Goal: Information Seeking & Learning: Compare options

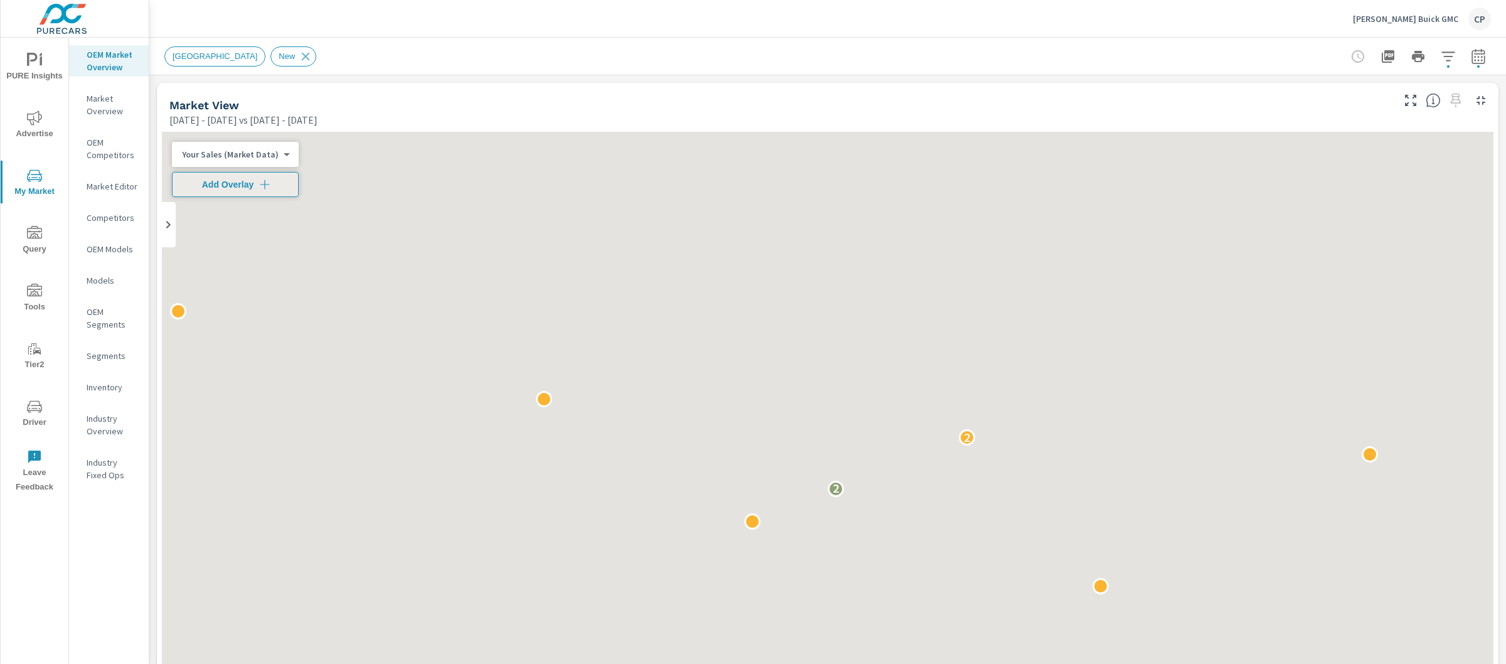
scroll to position [147, 0]
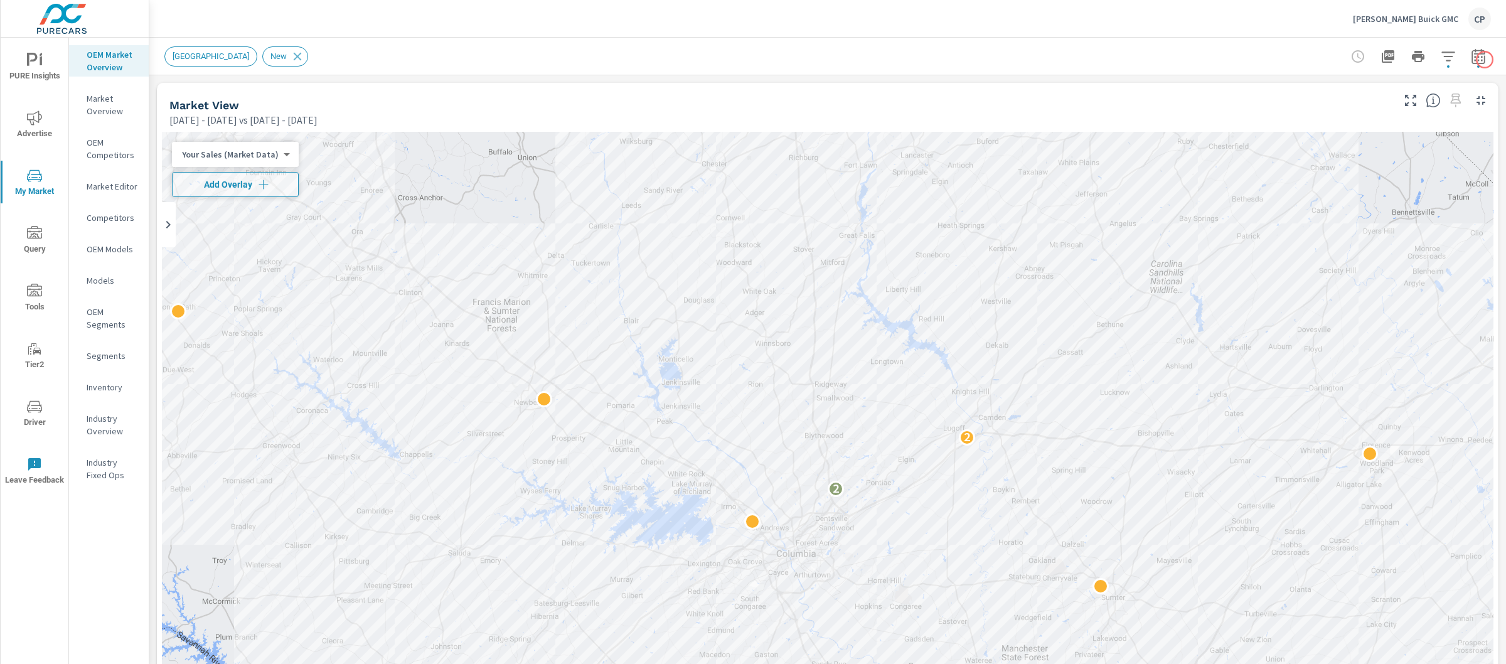
click at [1486, 61] on div "New Market Area New" at bounding box center [827, 56] width 1357 height 37
click at [1472, 54] on icon "button" at bounding box center [1478, 56] width 15 height 15
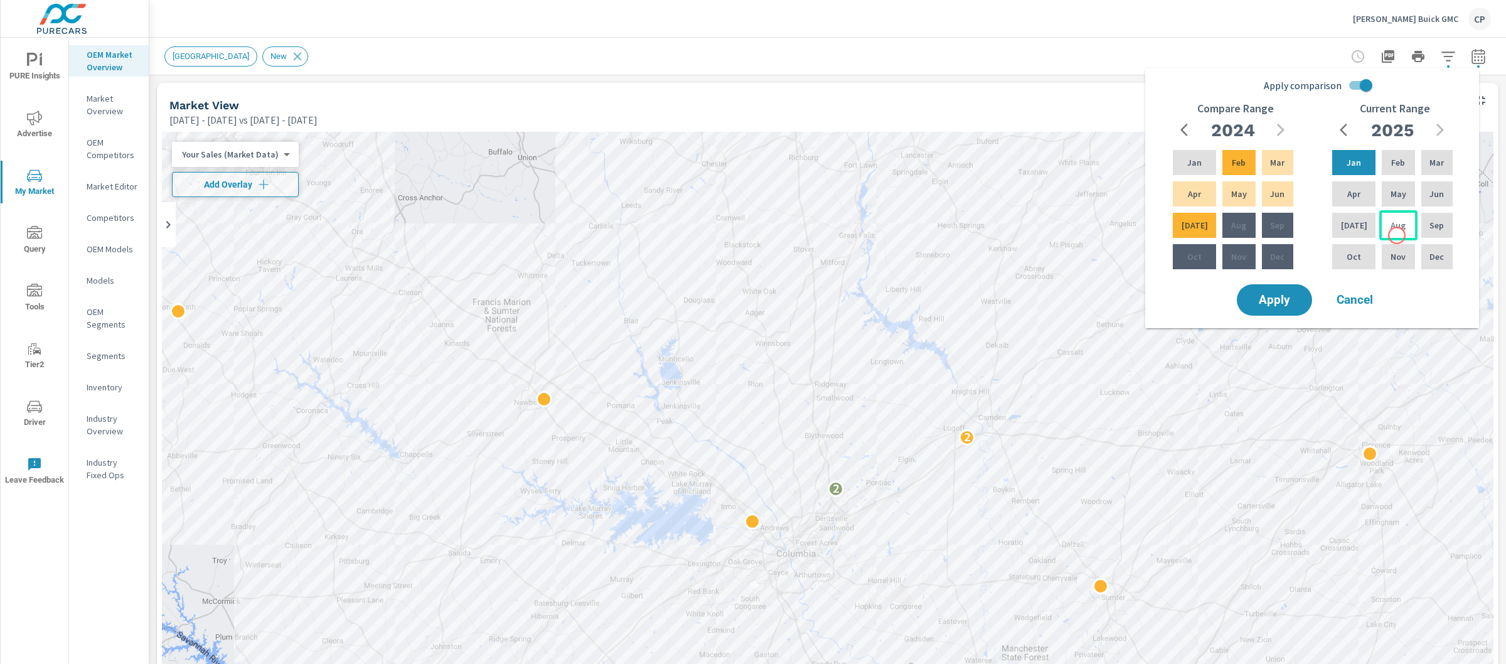
click at [1396, 234] on div "Aug" at bounding box center [1398, 225] width 38 height 30
click at [1339, 155] on div "Jan" at bounding box center [1354, 162] width 48 height 30
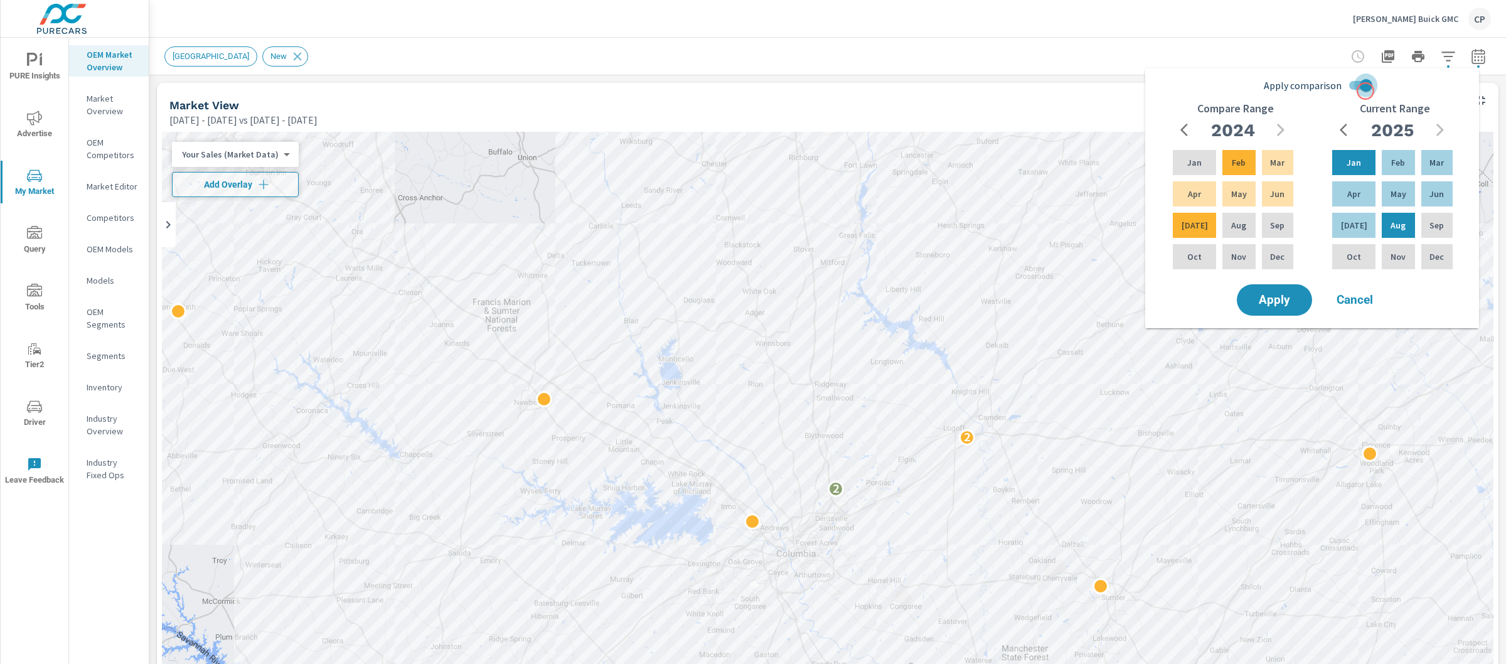
click at [1366, 91] on input "Apply comparison" at bounding box center [1366, 85] width 72 height 24
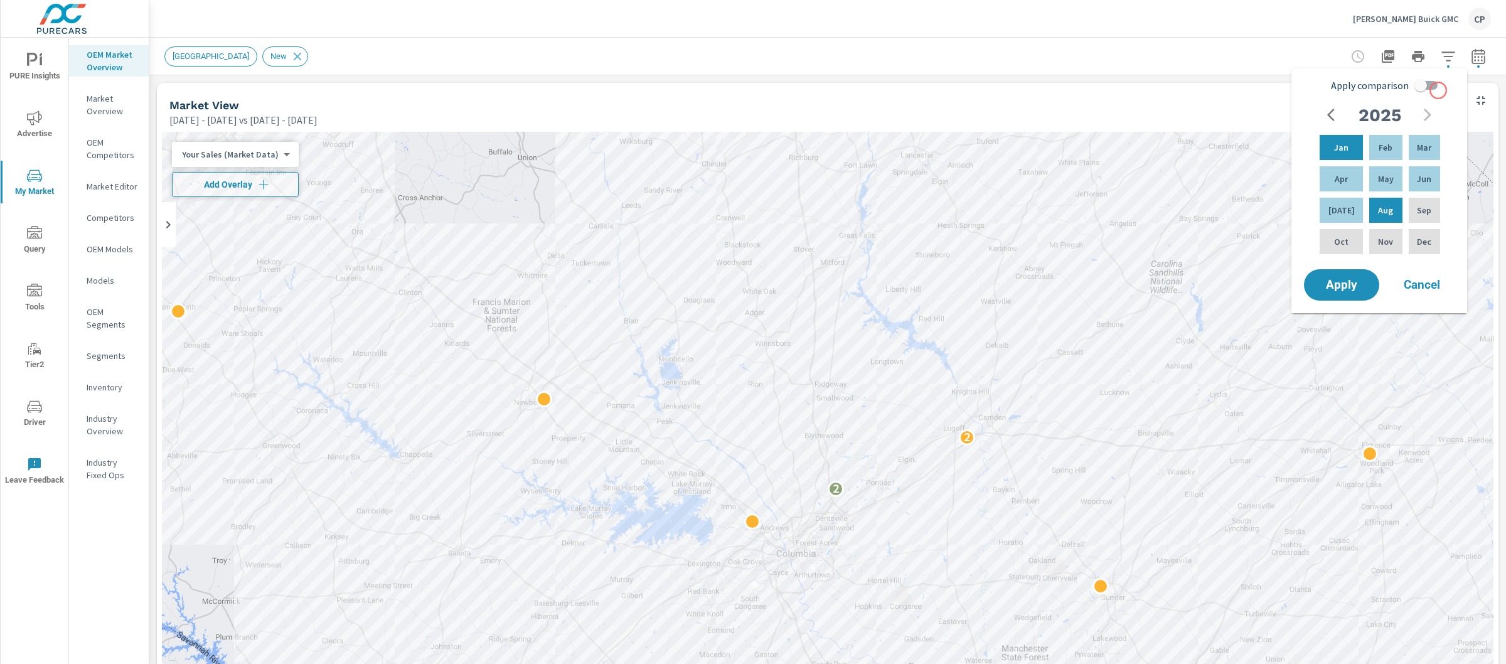
click at [1443, 87] on div "Apply comparison 2025 Jan Feb Mar Apr May Jun Jul Aug Sep Oct Nov Dec" at bounding box center [1381, 169] width 159 height 193
click at [1433, 85] on input "Apply comparison" at bounding box center [1421, 85] width 72 height 24
checkbox input "true"
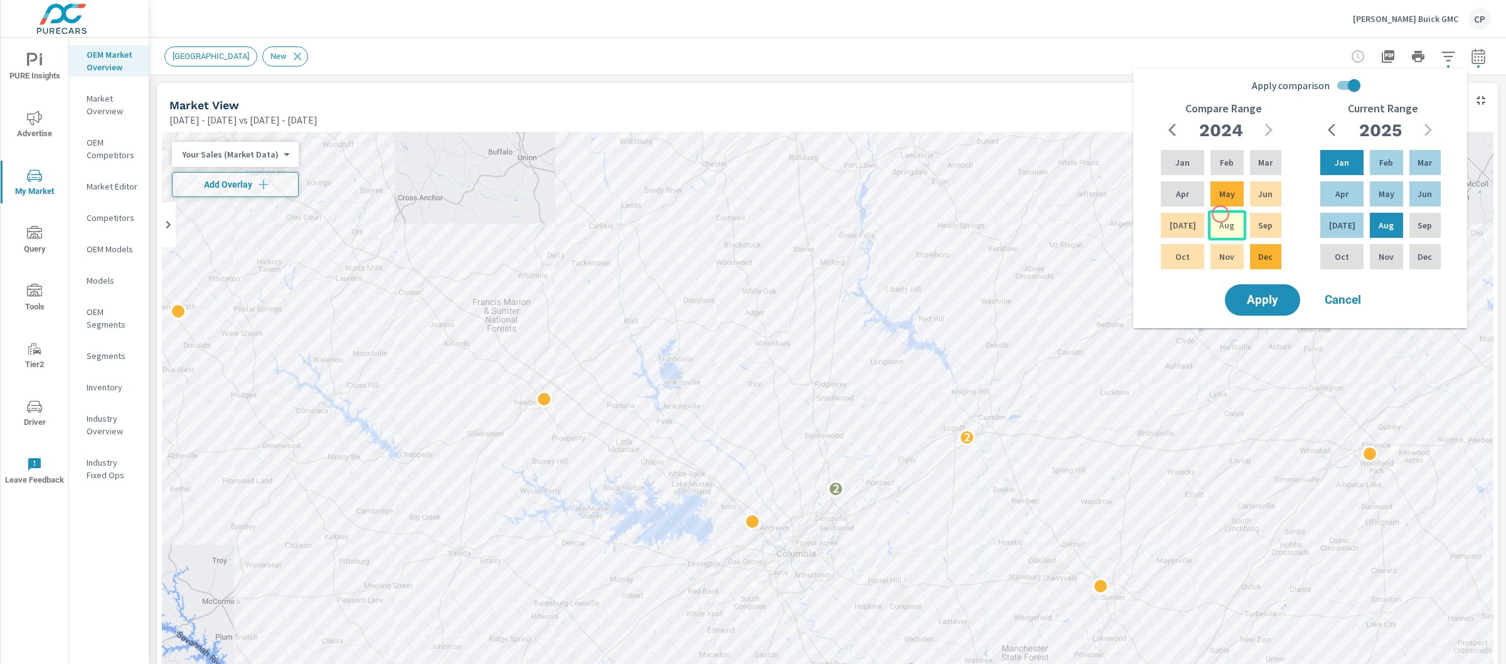
click at [1221, 218] on div "Aug" at bounding box center [1227, 225] width 38 height 30
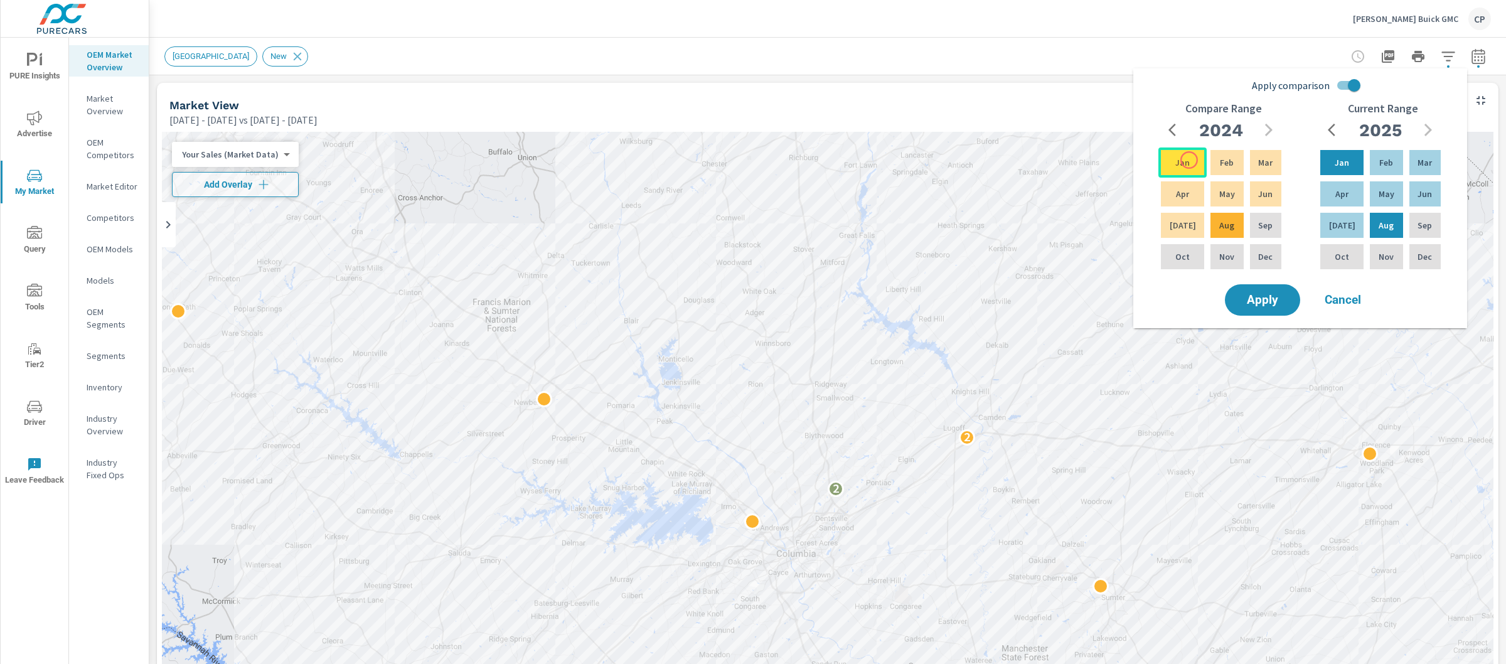
click at [1188, 159] on div "Jan" at bounding box center [1183, 162] width 48 height 30
click at [1276, 290] on button "Apply" at bounding box center [1263, 300] width 78 height 33
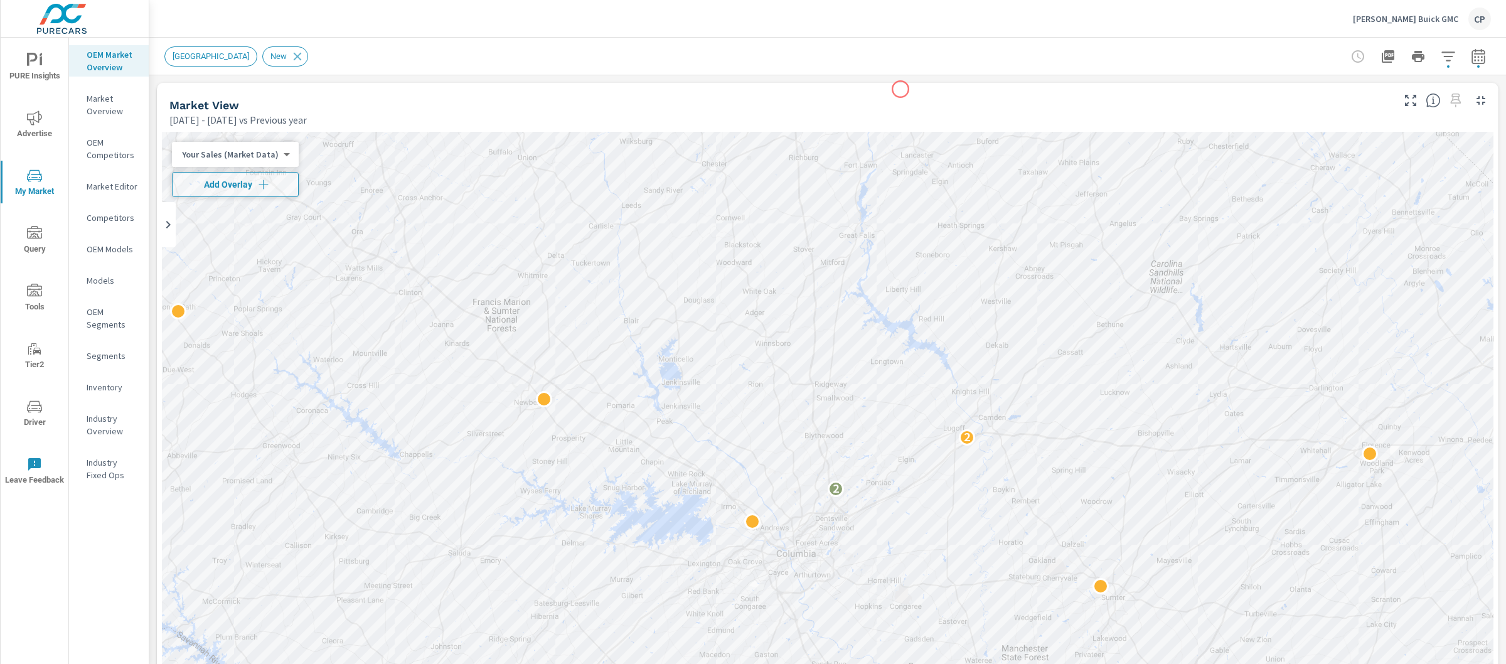
scroll to position [185, 0]
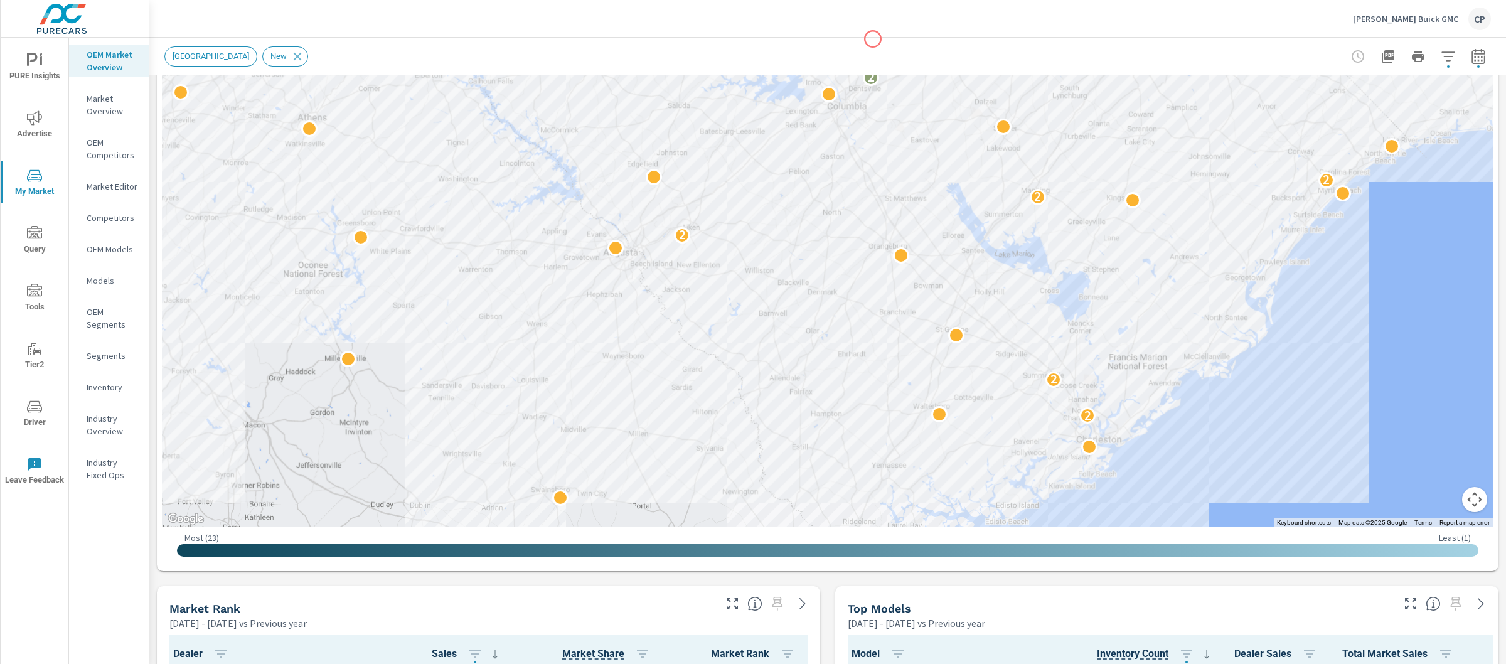
scroll to position [645, 0]
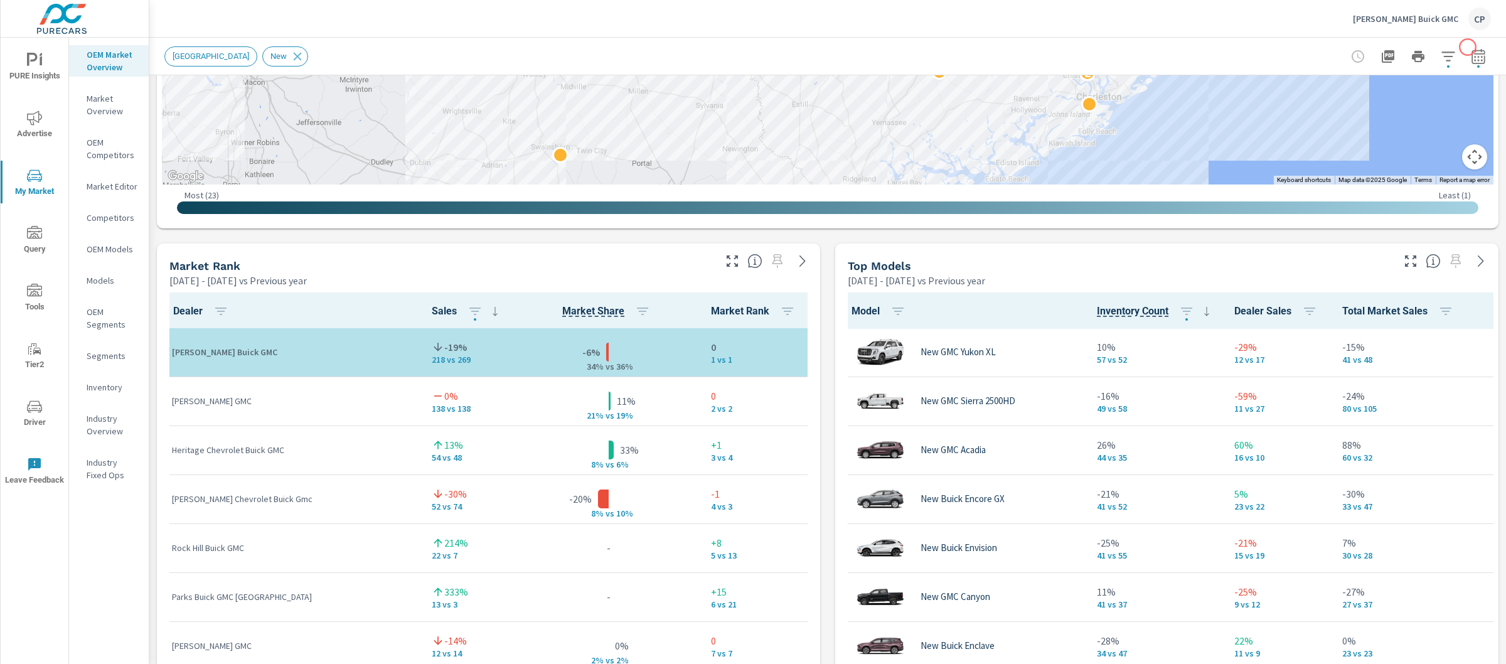
click at [1467, 46] on button "button" at bounding box center [1478, 56] width 25 height 25
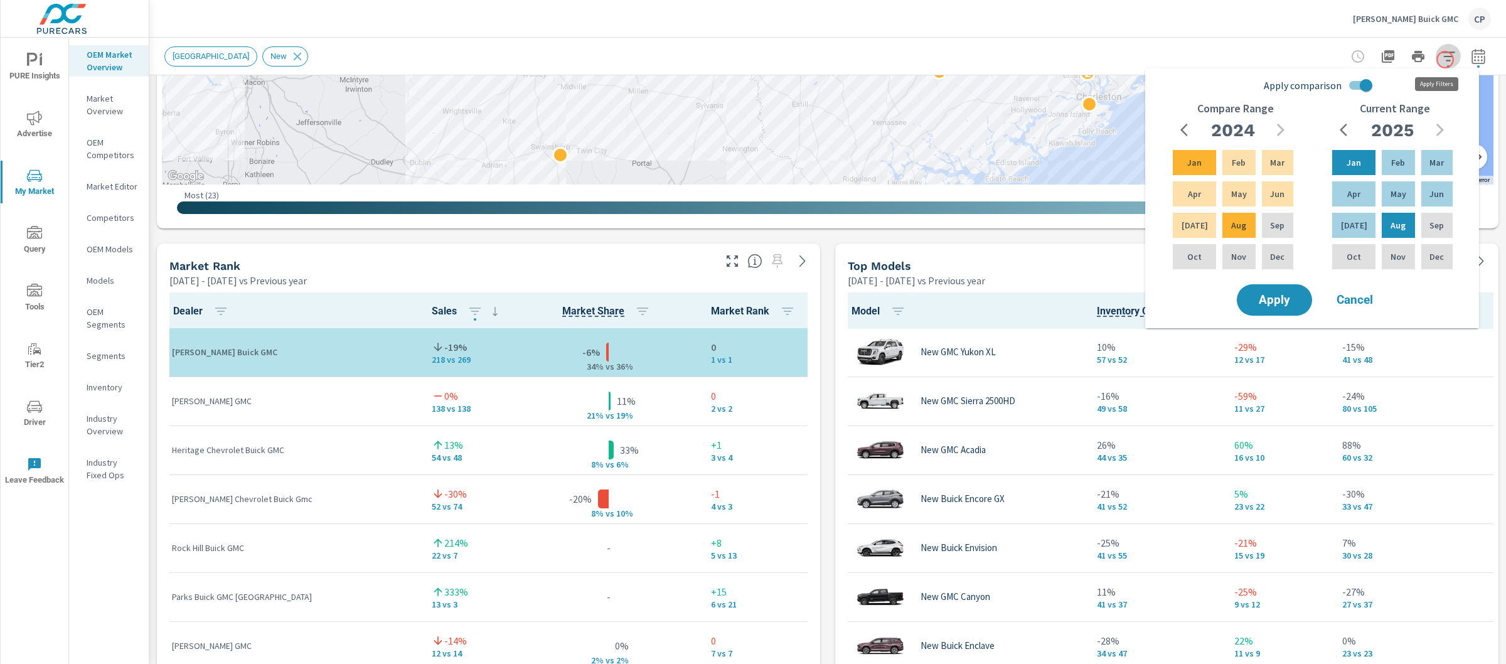
click at [1445, 60] on button "button" at bounding box center [1448, 56] width 25 height 25
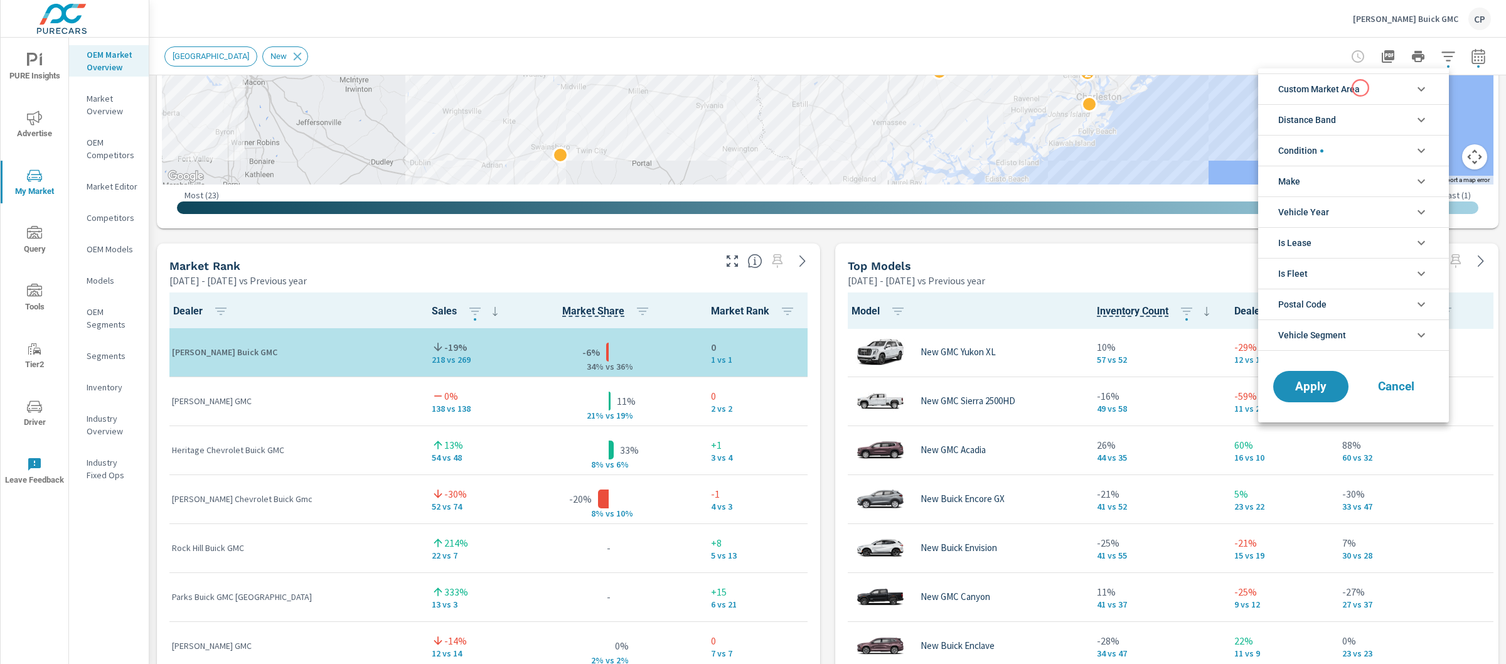
click at [1348, 96] on span "Custom Market Area" at bounding box center [1319, 89] width 82 height 30
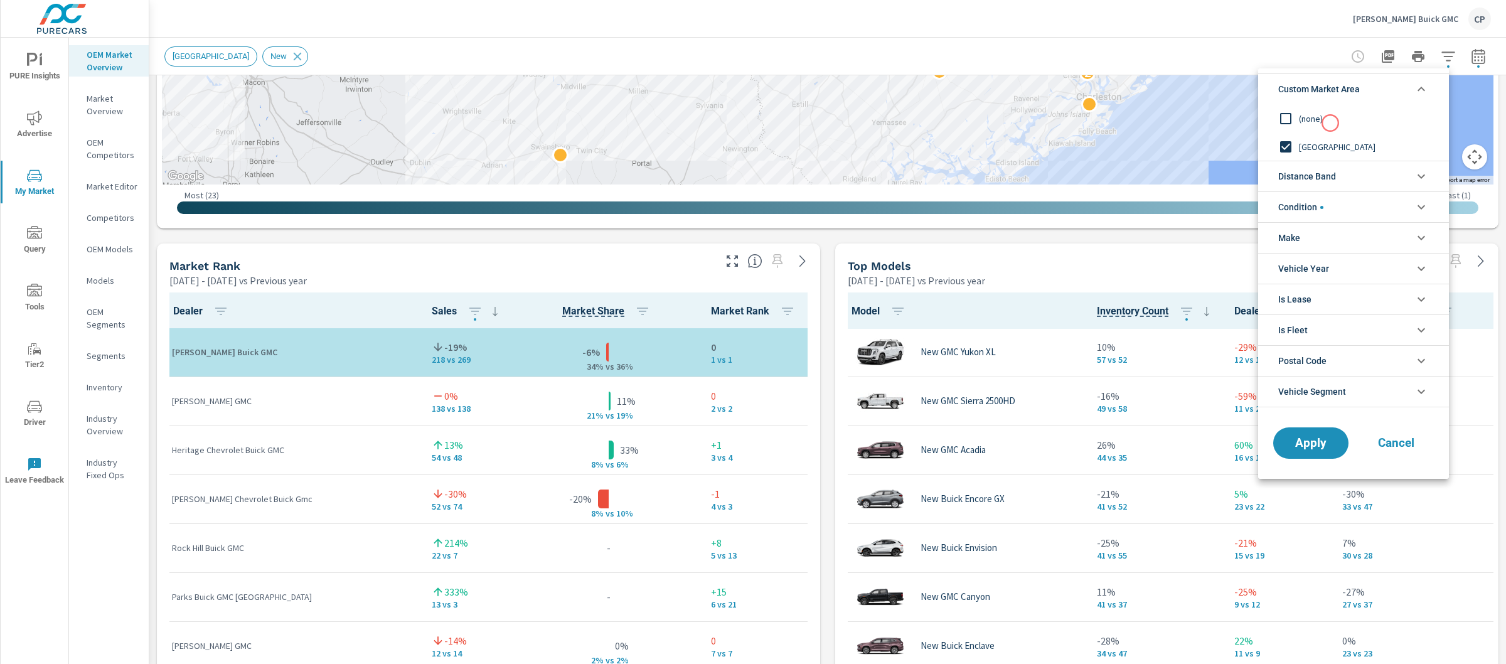
click at [1330, 123] on span "(none)" at bounding box center [1367, 118] width 137 height 15
click at [1326, 179] on span "Distance Band" at bounding box center [1307, 176] width 58 height 30
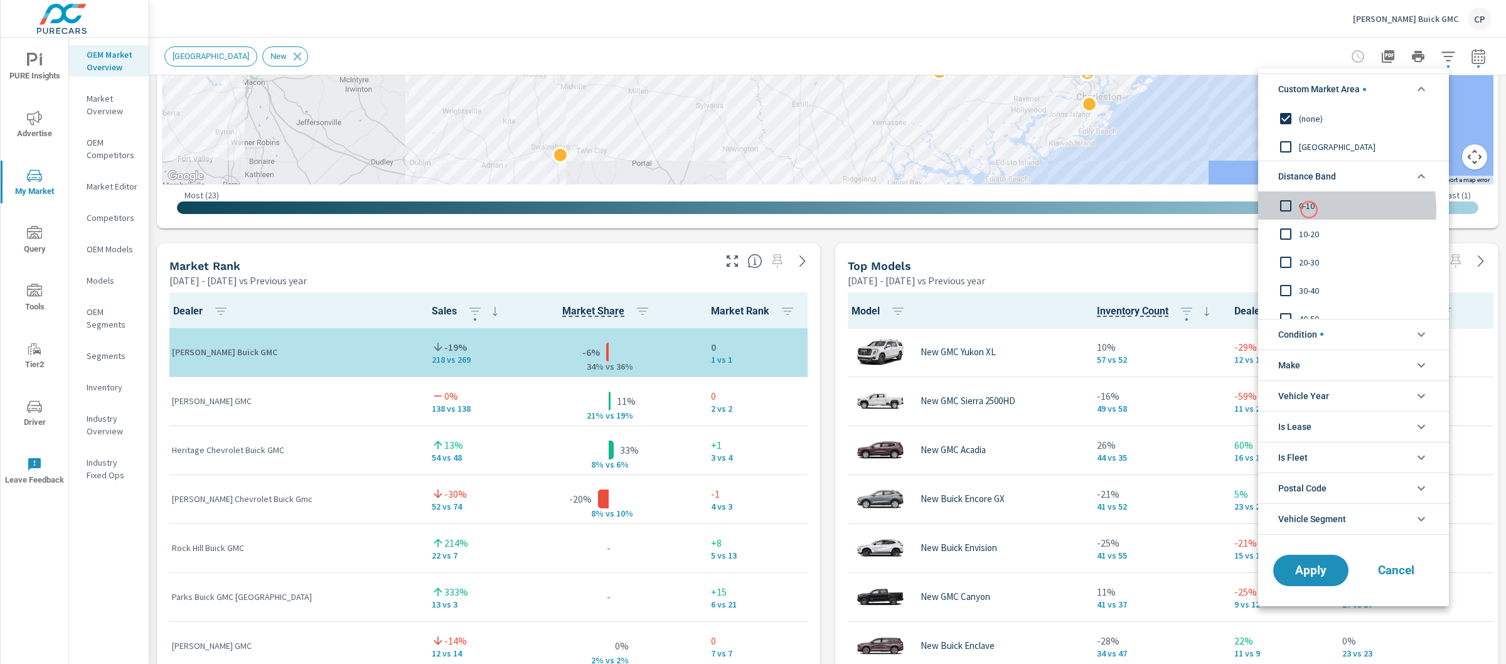
click at [1309, 210] on span "0-10" at bounding box center [1367, 205] width 137 height 15
click at [1301, 242] on div "10-20" at bounding box center [1352, 234] width 188 height 28
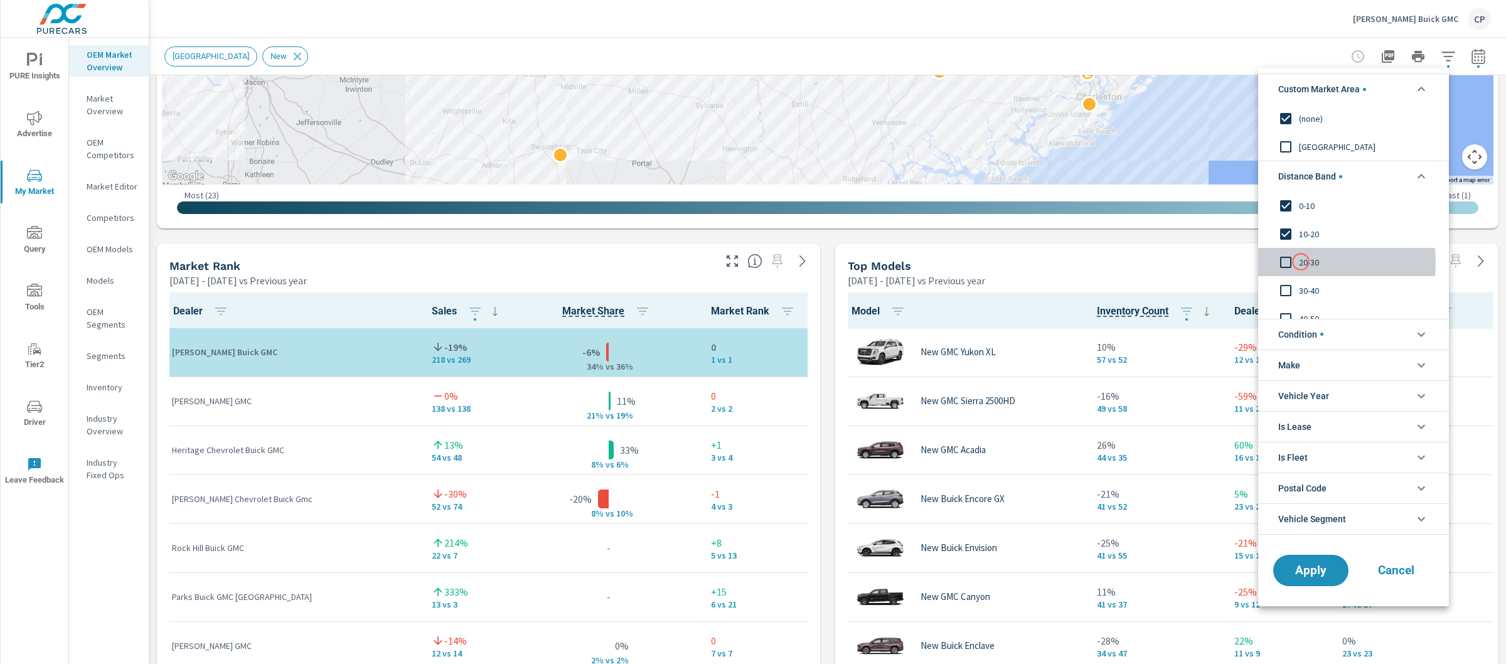
click at [1301, 262] on span "20-30" at bounding box center [1367, 262] width 137 height 15
click at [1308, 269] on span "20-30" at bounding box center [1367, 262] width 137 height 15
click at [1330, 559] on button "Apply" at bounding box center [1311, 570] width 78 height 33
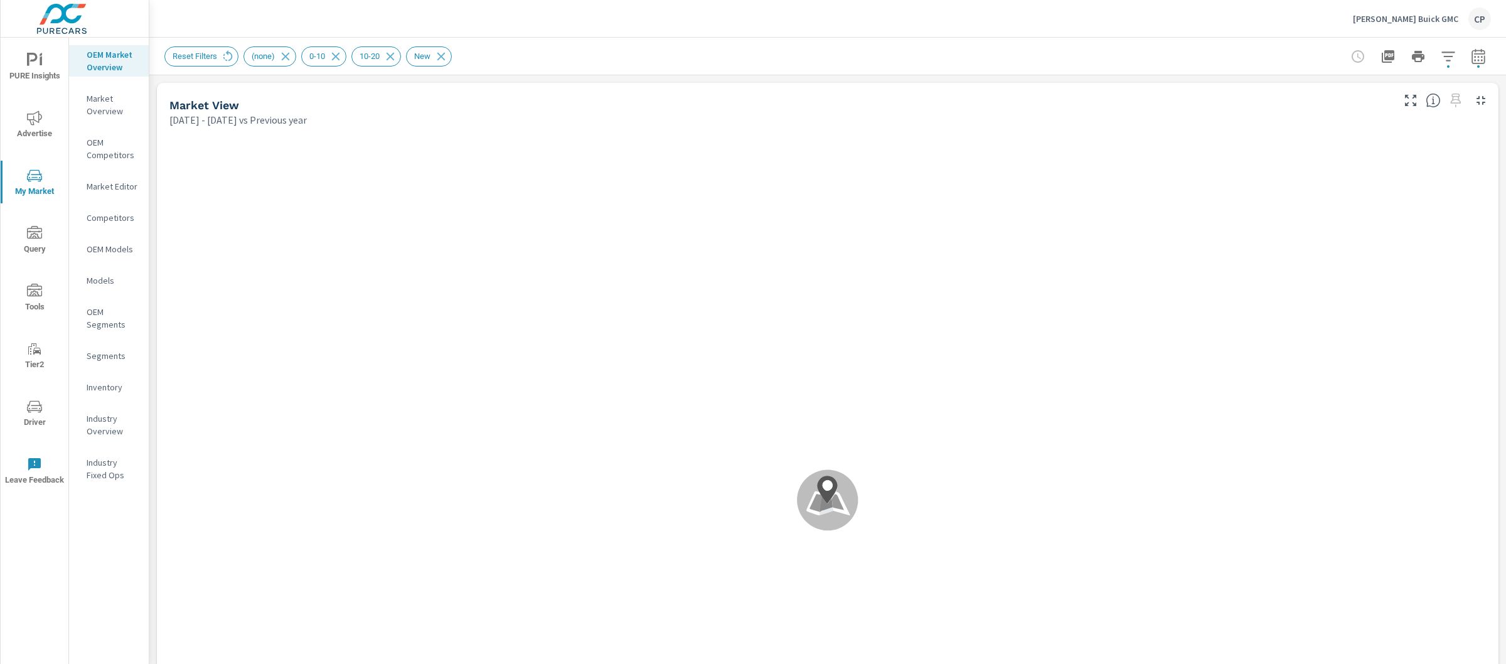
scroll to position [147, 0]
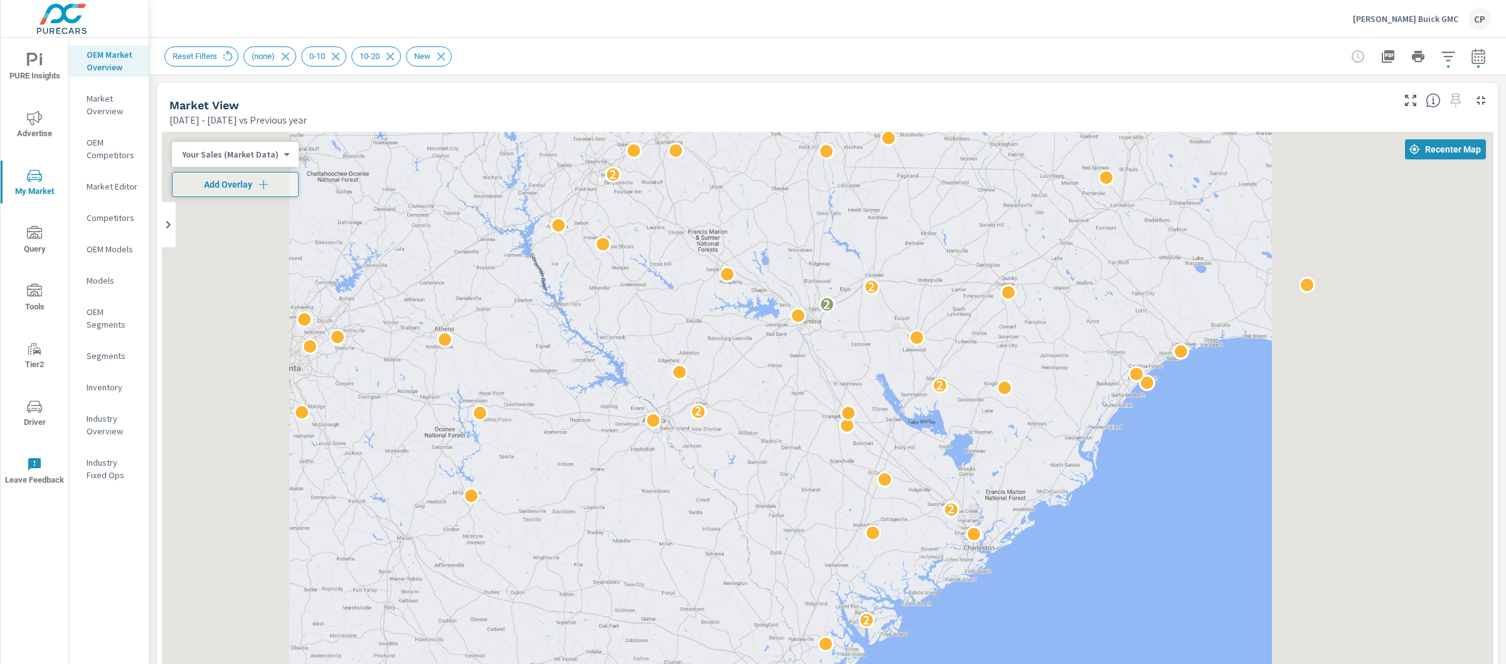
scroll to position [225, 0]
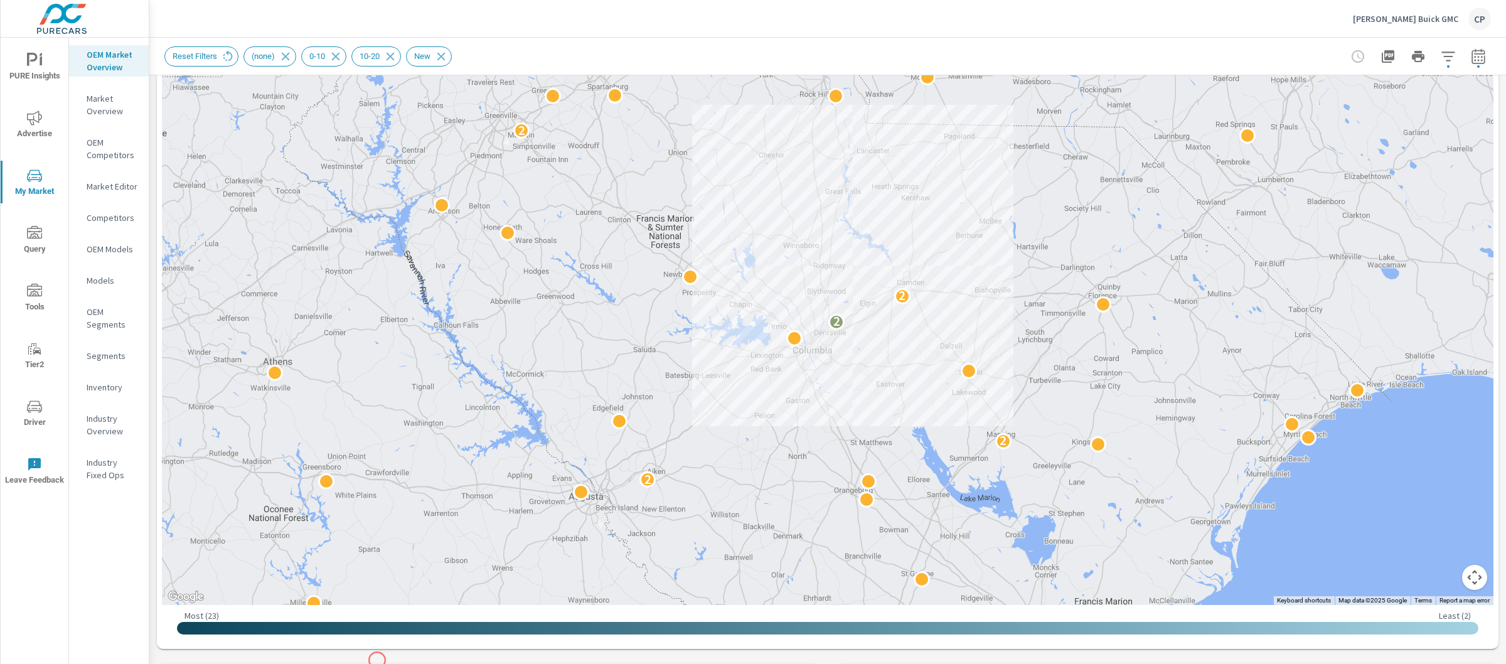
drag, startPoint x: 452, startPoint y: 259, endPoint x: 374, endPoint y: 678, distance: 426.4
click at [374, 663] on html "PURE Insights Advertise My Market Query Tools Tier2 Driver Leave Feedback OEM M…" at bounding box center [753, 332] width 1506 height 664
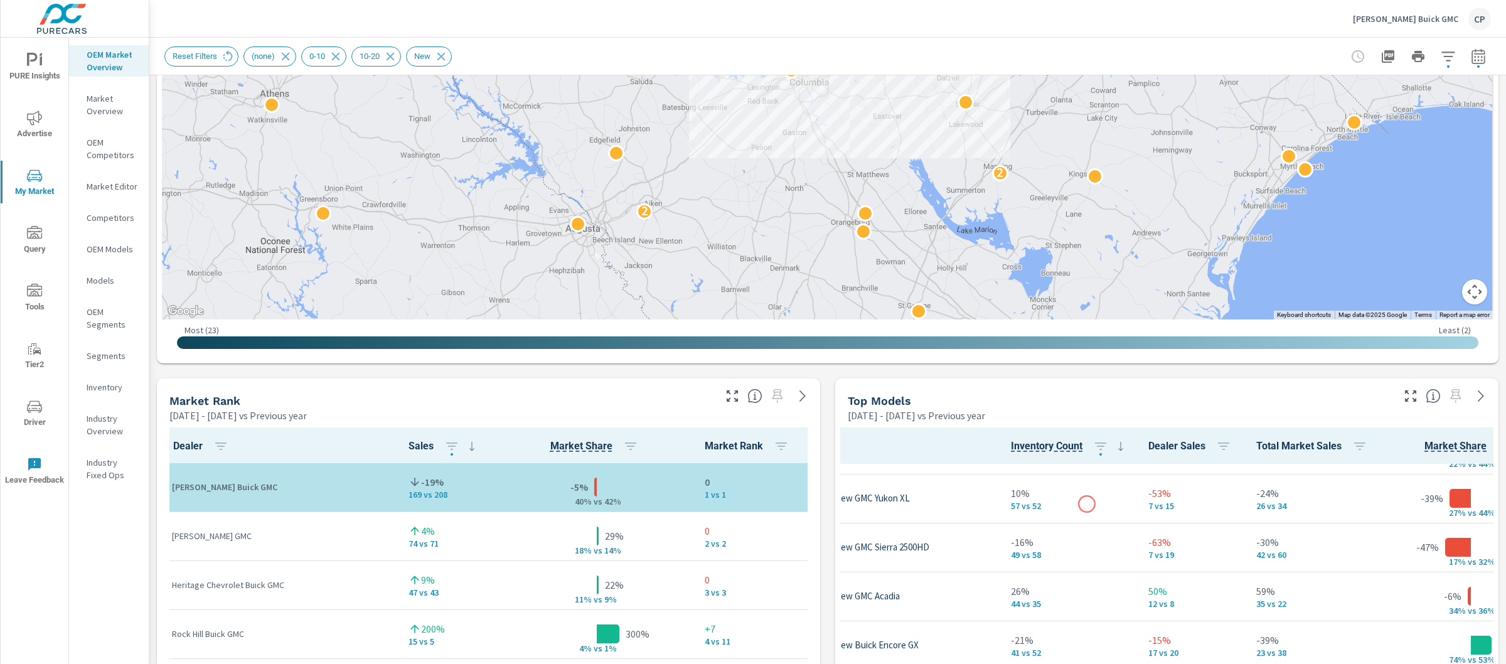
scroll to position [136, 0]
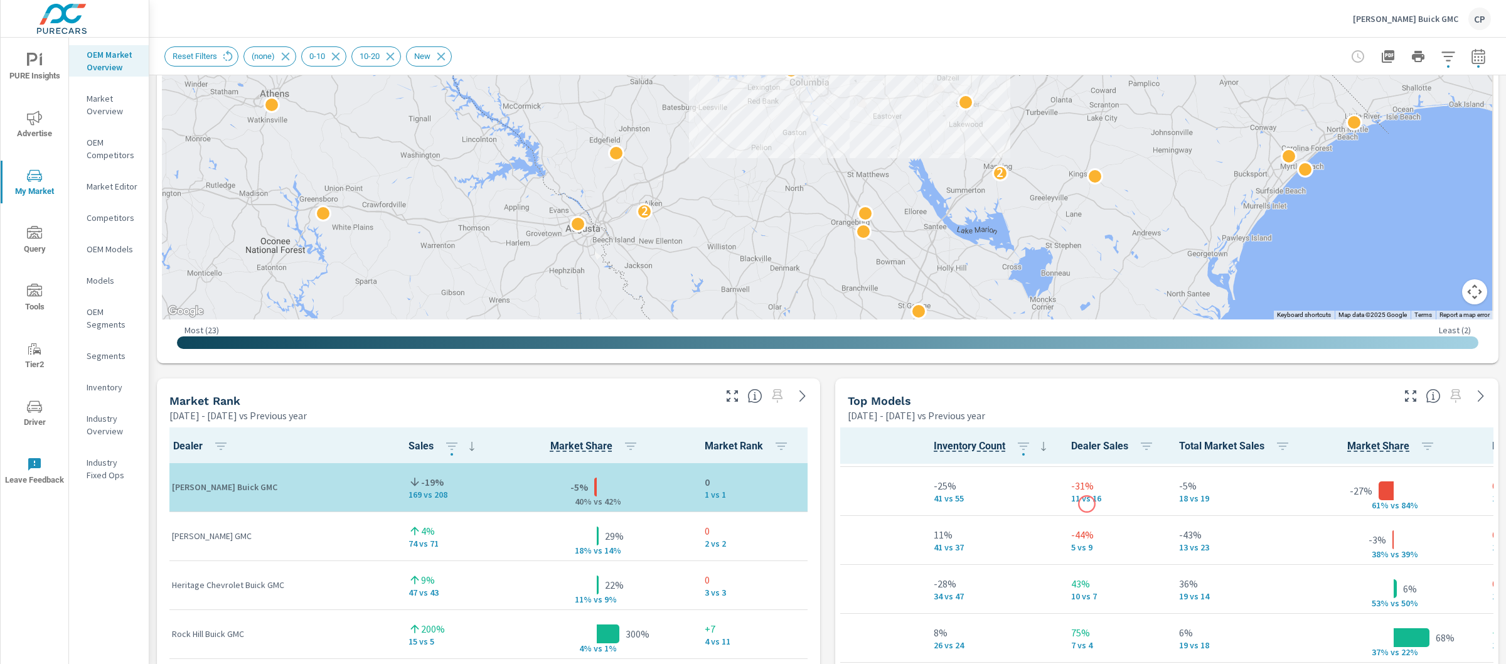
scroll to position [146, 163]
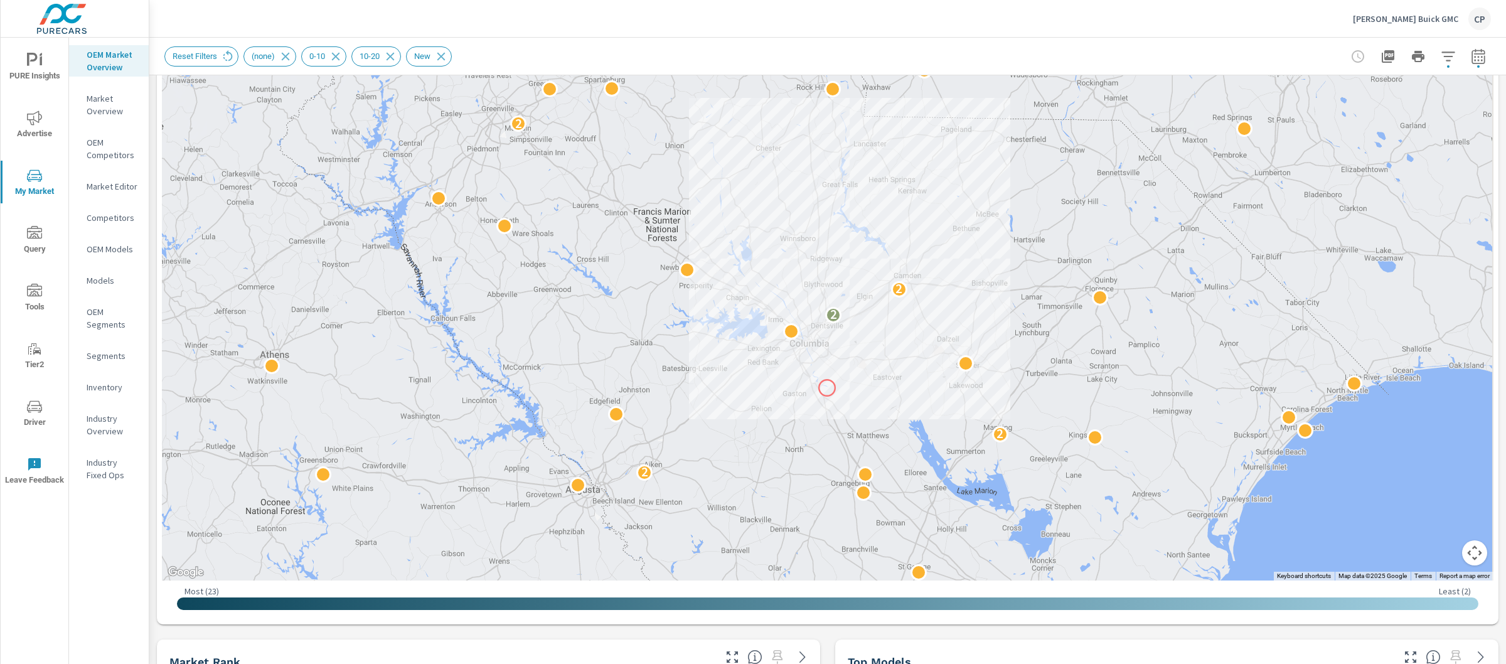
scroll to position [108, 0]
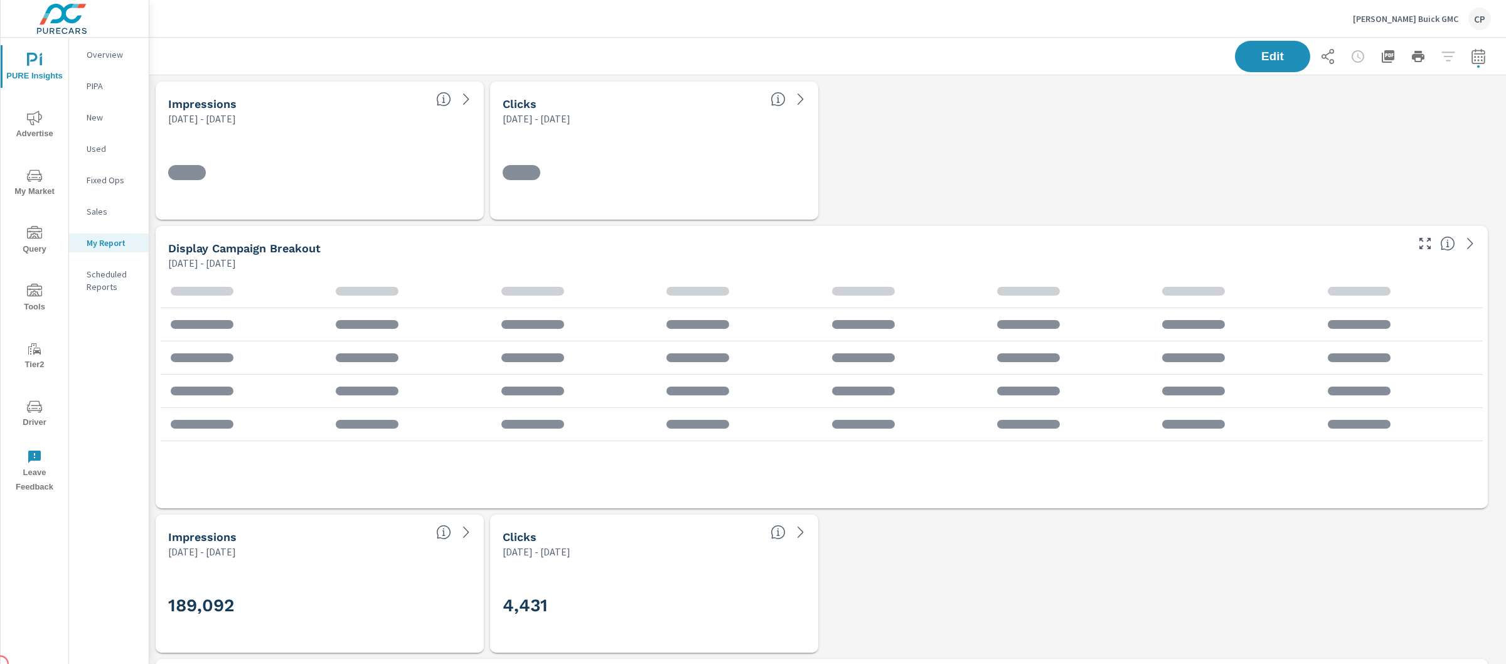
scroll to position [3494, 1369]
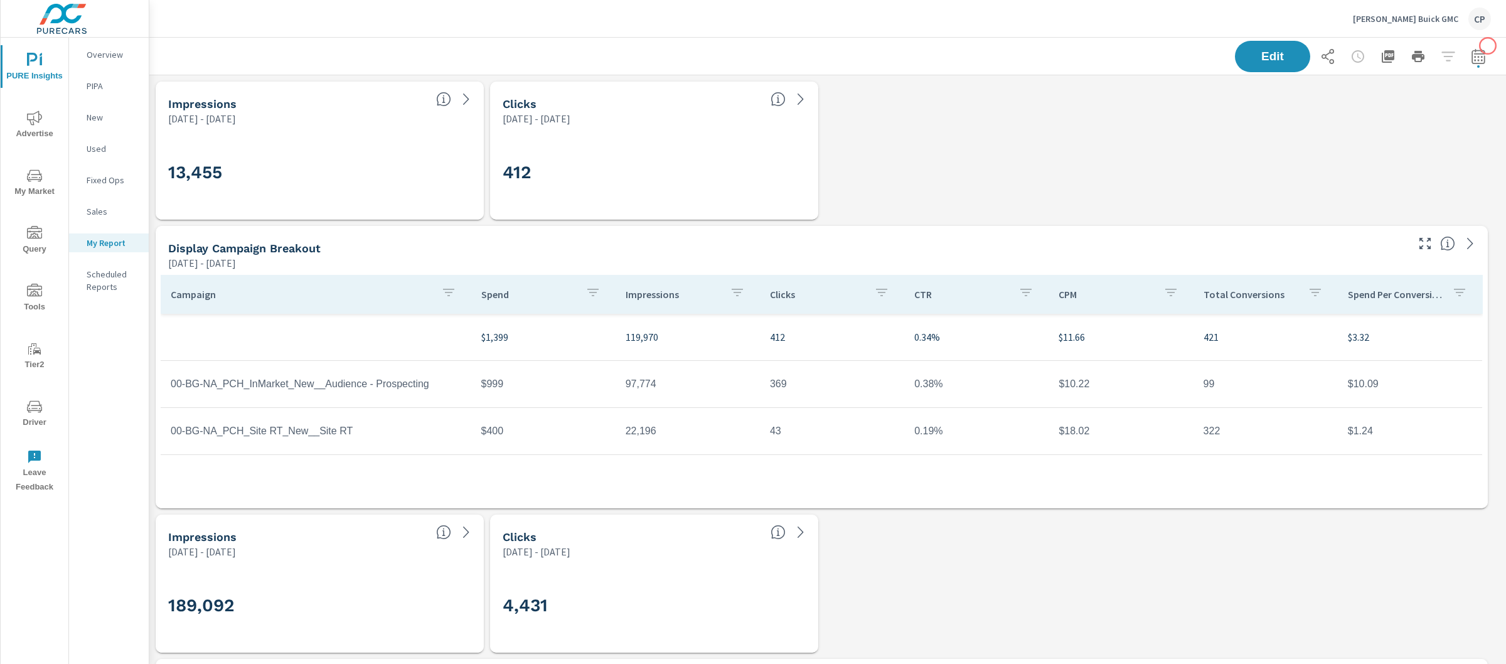
click at [1474, 47] on button "button" at bounding box center [1478, 56] width 25 height 25
click at [1361, 113] on select "Custom Yesterday Last week Last 7 days Last 14 days Last 30 days Last 45 days L…" at bounding box center [1366, 108] width 136 height 25
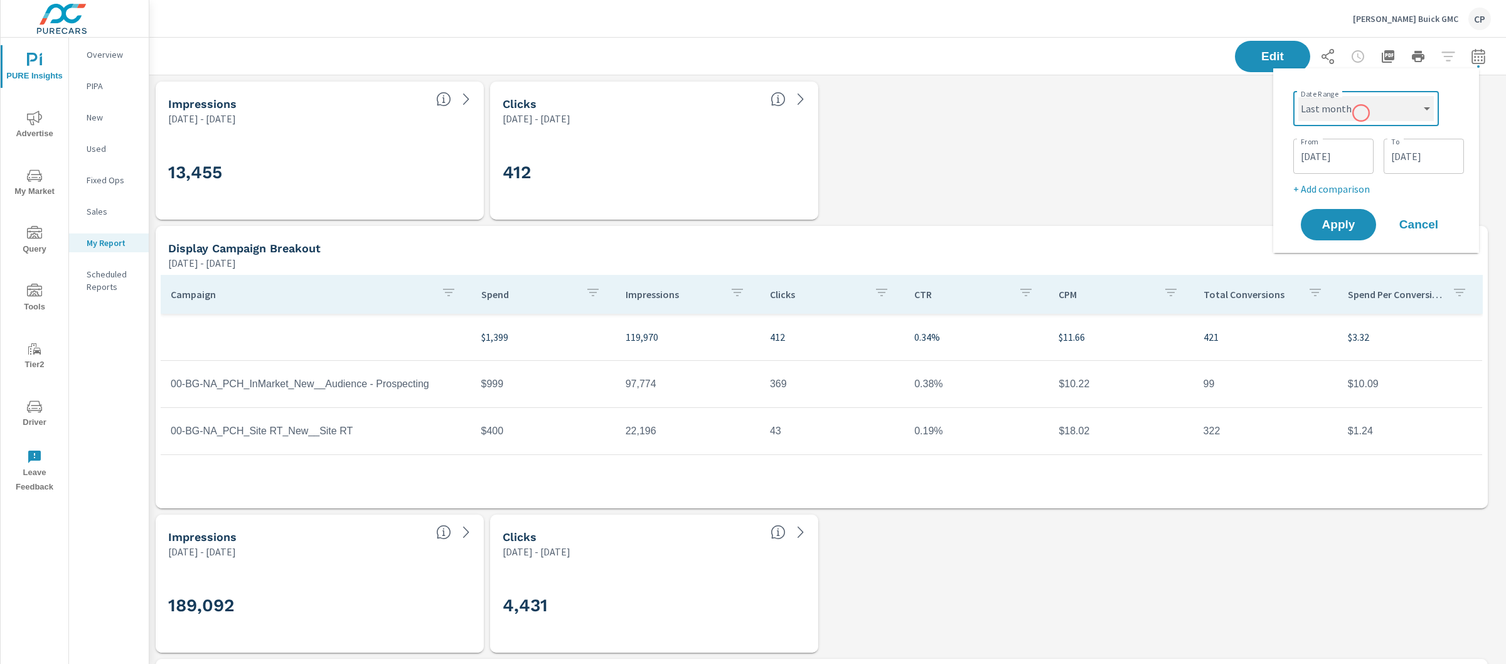
click at [1298, 96] on select "Custom Yesterday Last week Last 7 days Last 14 days Last 30 days Last 45 days L…" at bounding box center [1366, 108] width 136 height 25
select select "Last month"
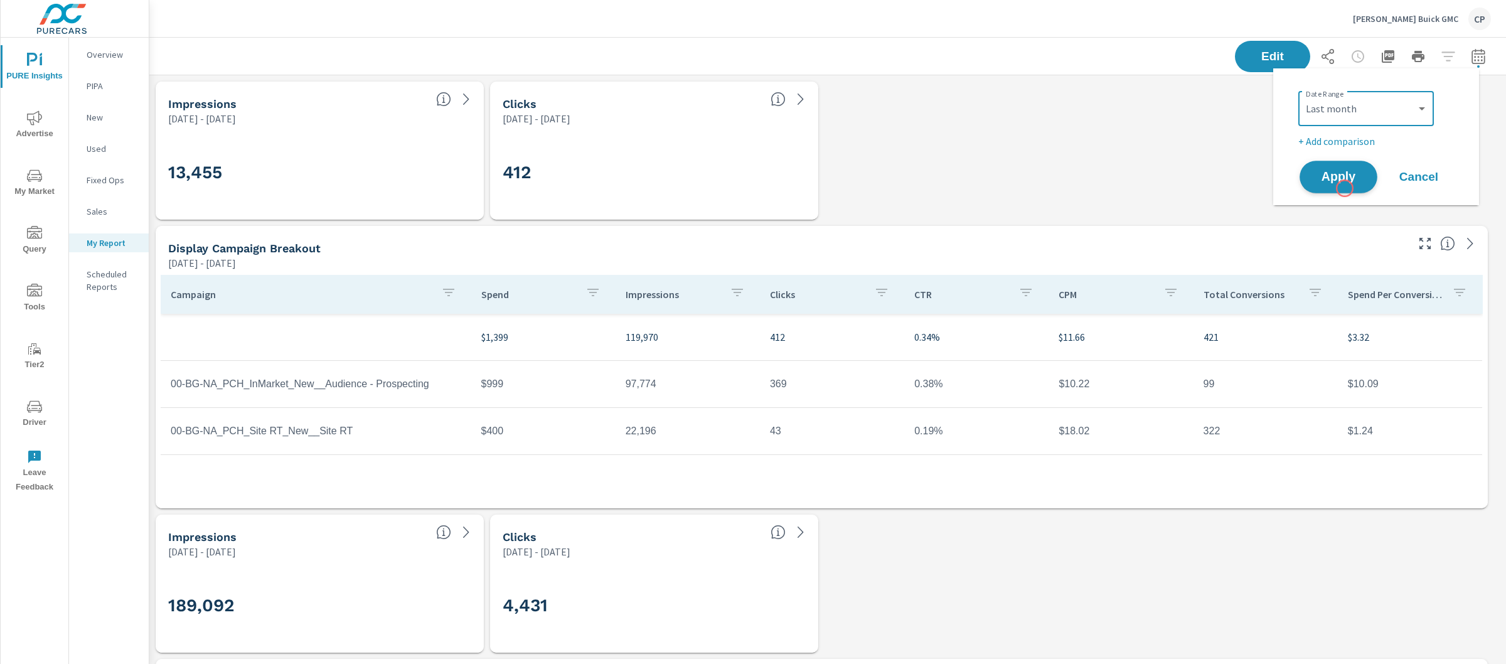
click at [1349, 179] on span "Apply" at bounding box center [1338, 177] width 51 height 12
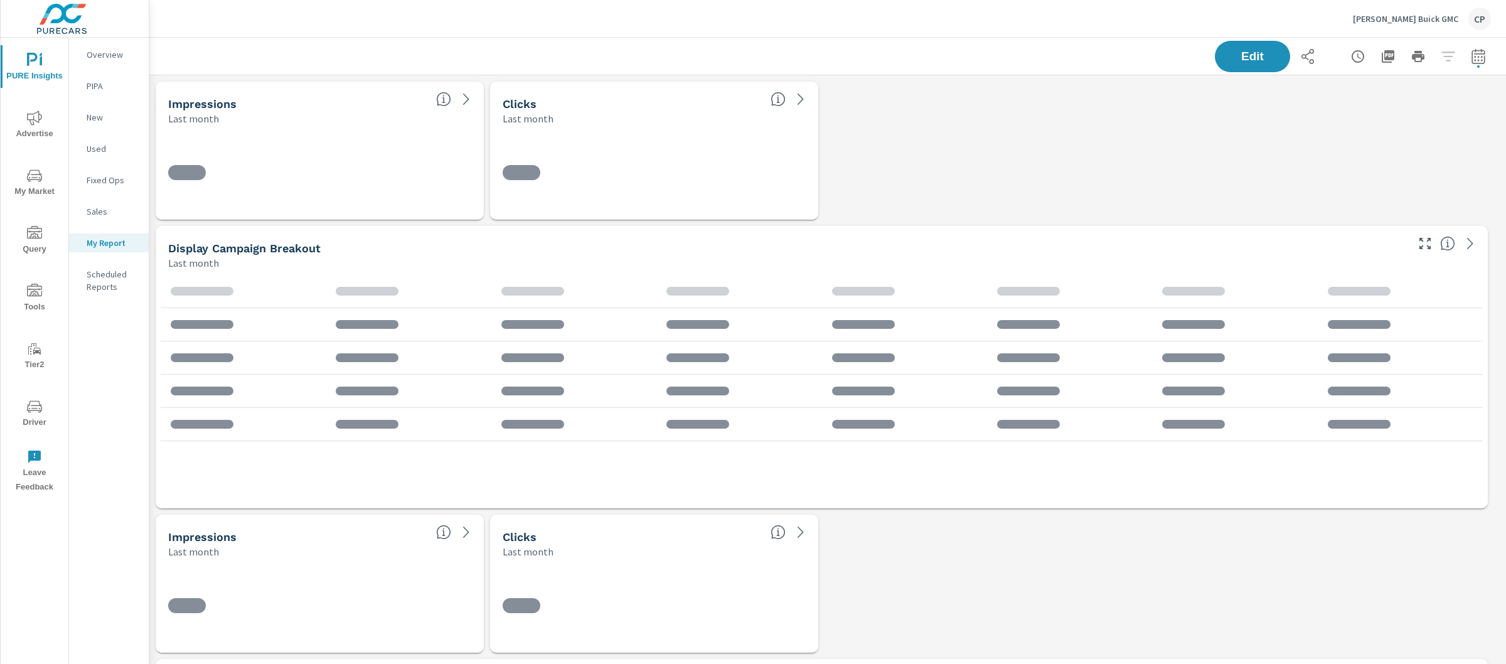
scroll to position [3494, 1369]
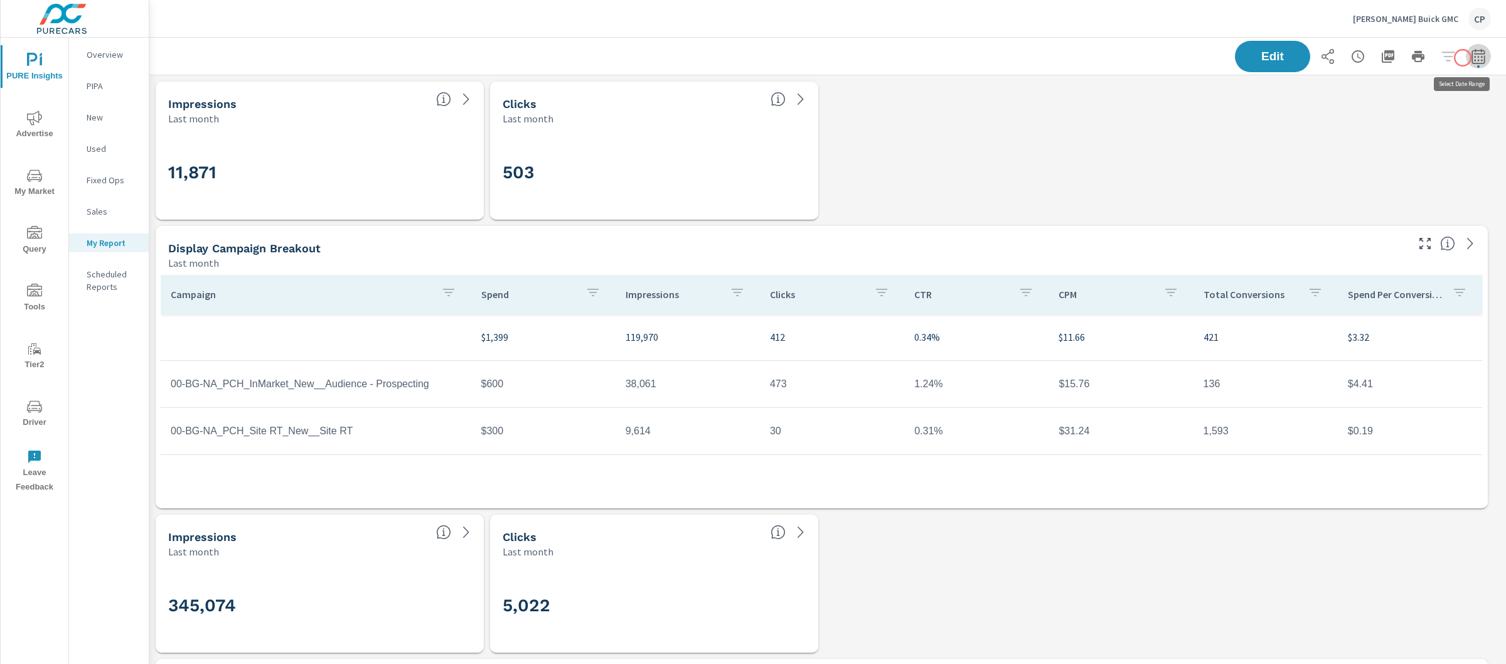
click at [1471, 58] on icon "button" at bounding box center [1478, 56] width 15 height 15
select select "Last month"
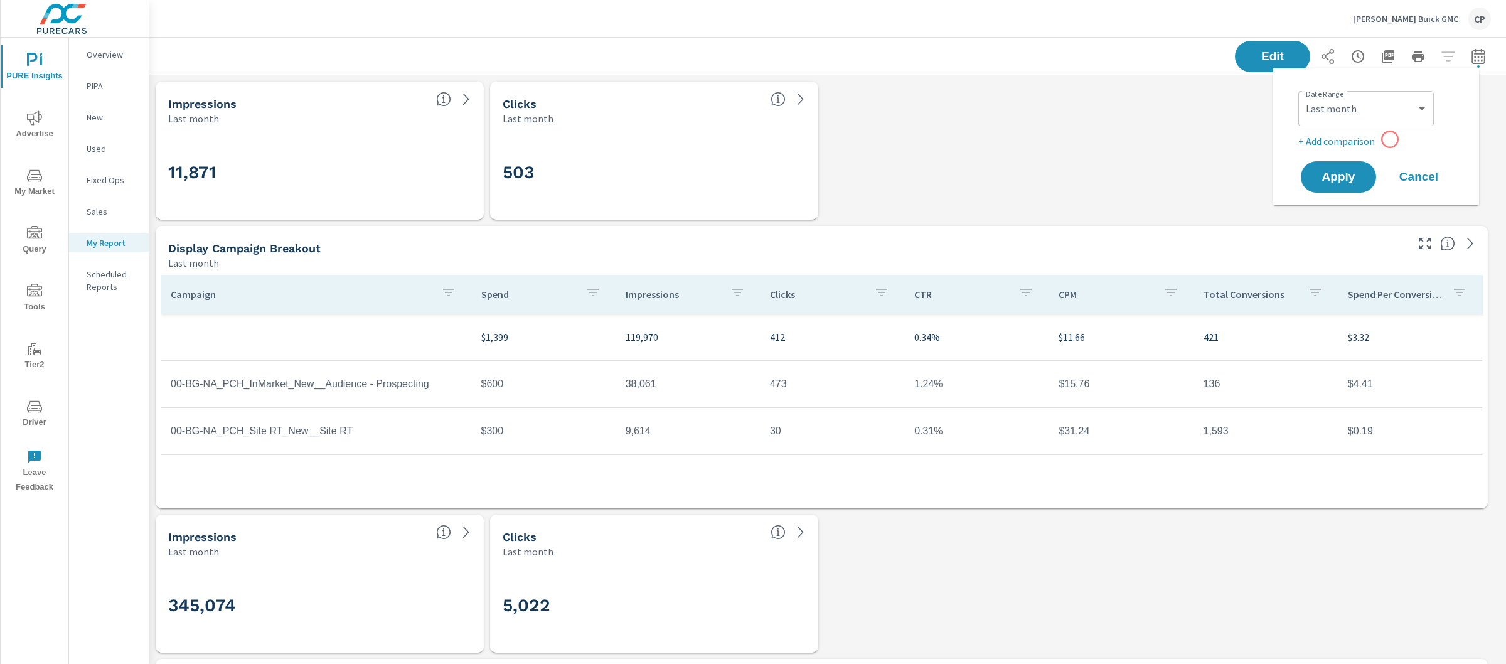
click at [1390, 139] on p "+ Add comparison" at bounding box center [1378, 141] width 161 height 15
click at [1373, 174] on select "Custom Previous period Previous month Previous year" at bounding box center [1366, 163] width 126 height 25
click at [1303, 151] on select "Custom Previous period Previous month Previous year" at bounding box center [1366, 163] width 126 height 25
select select "Previous month"
click at [1356, 207] on span "Apply" at bounding box center [1338, 212] width 51 height 12
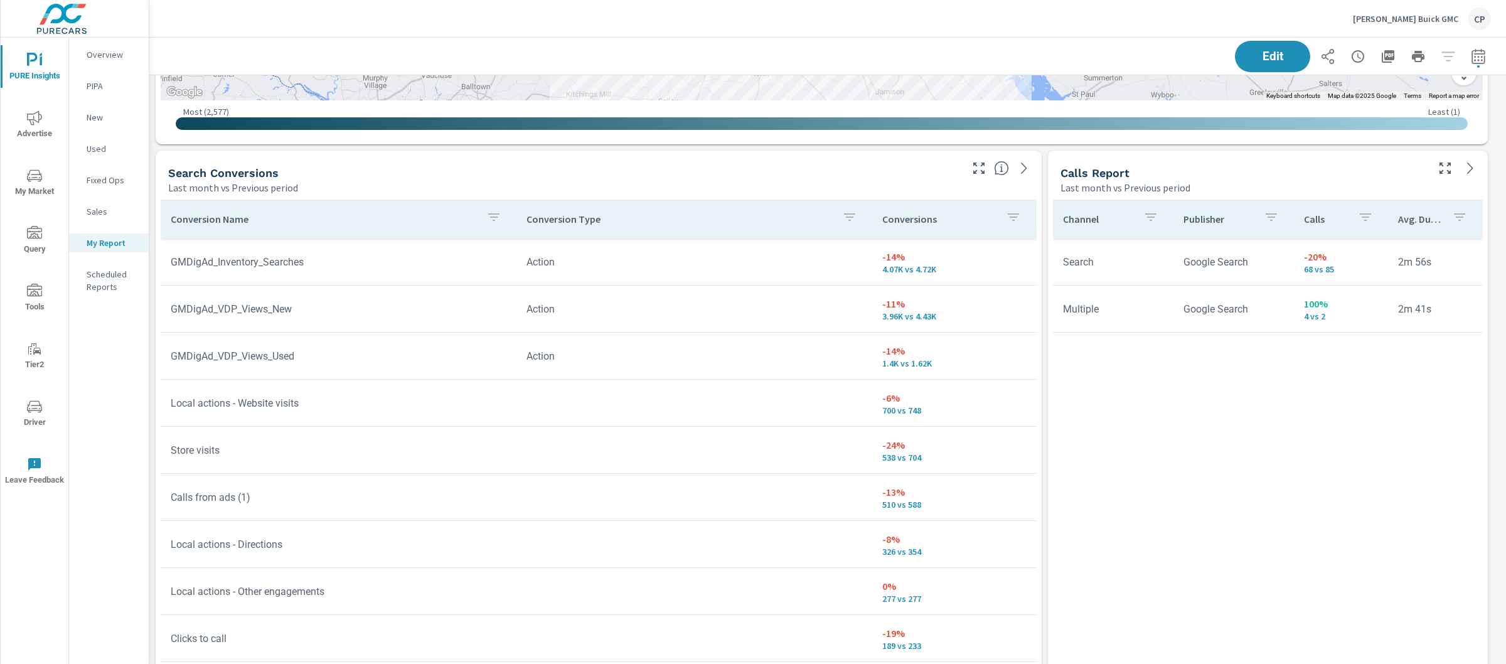
scroll to position [2100, 0]
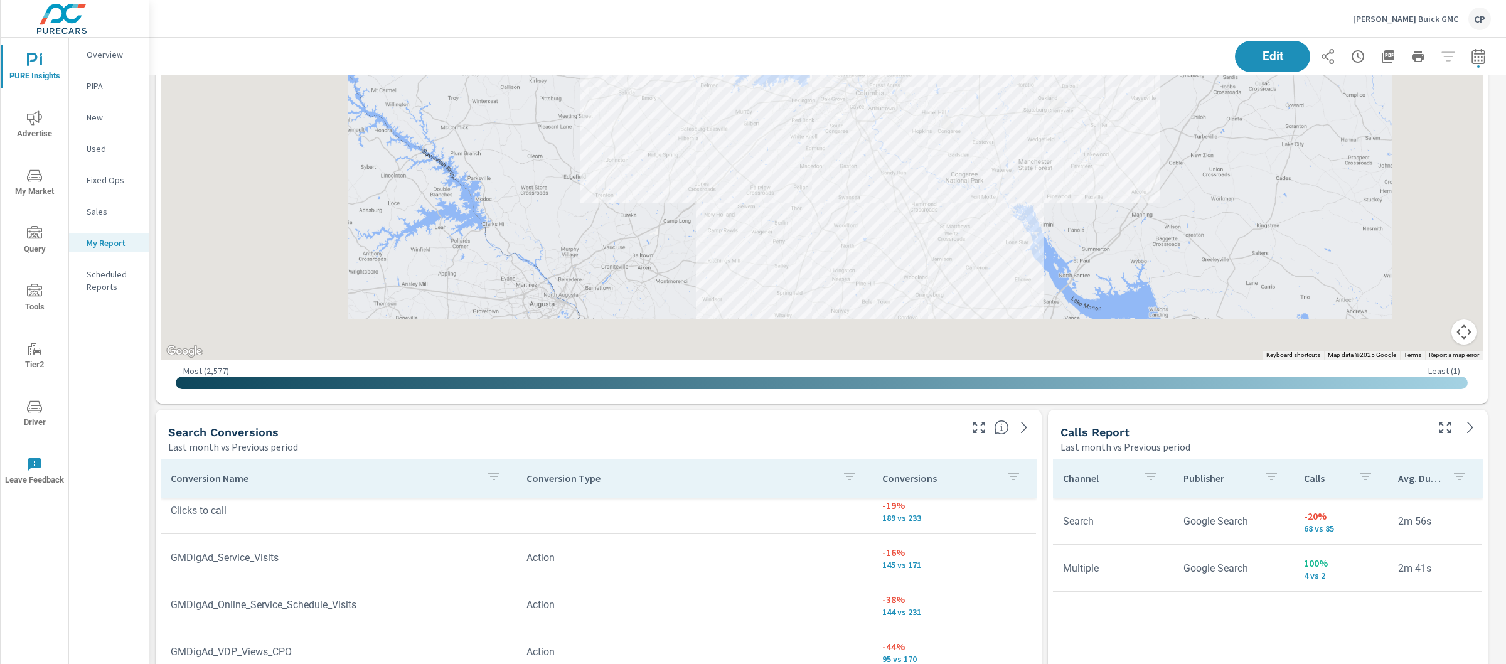
scroll to position [1984, 0]
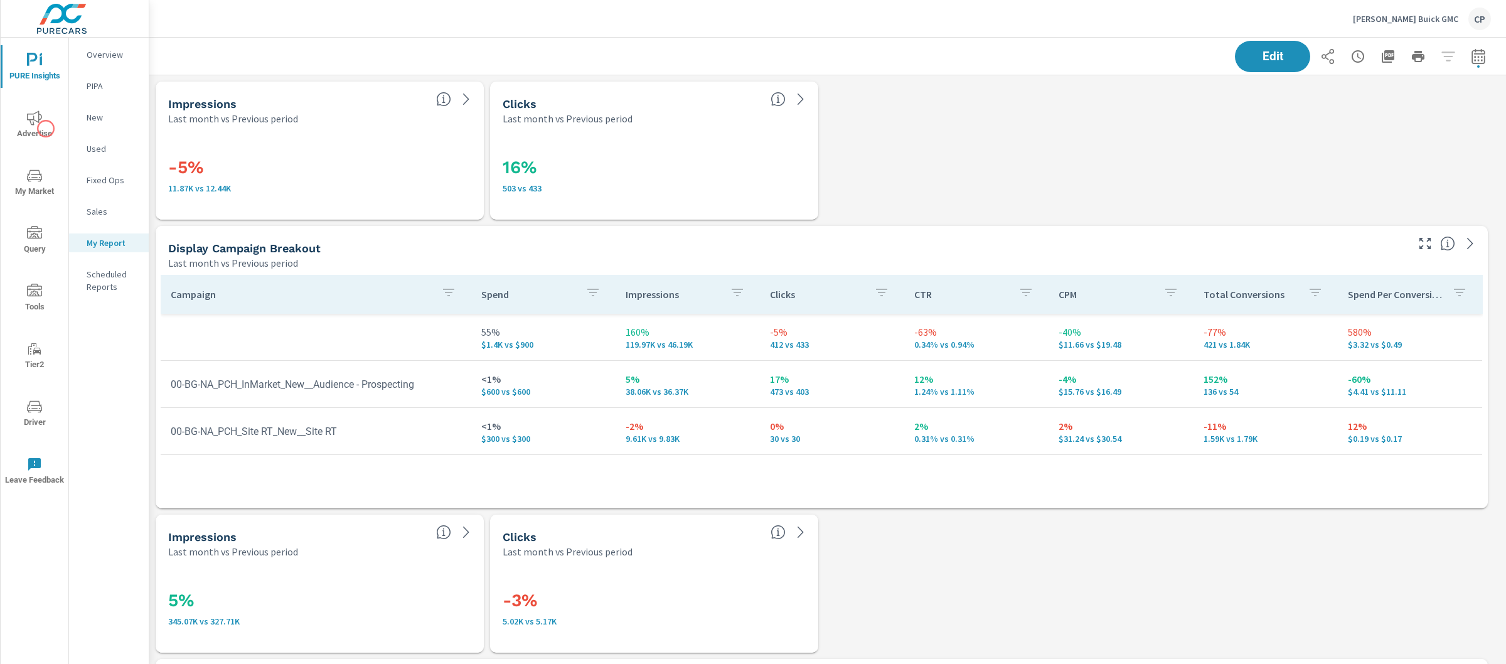
click at [42, 126] on span "Advertise" at bounding box center [34, 125] width 60 height 31
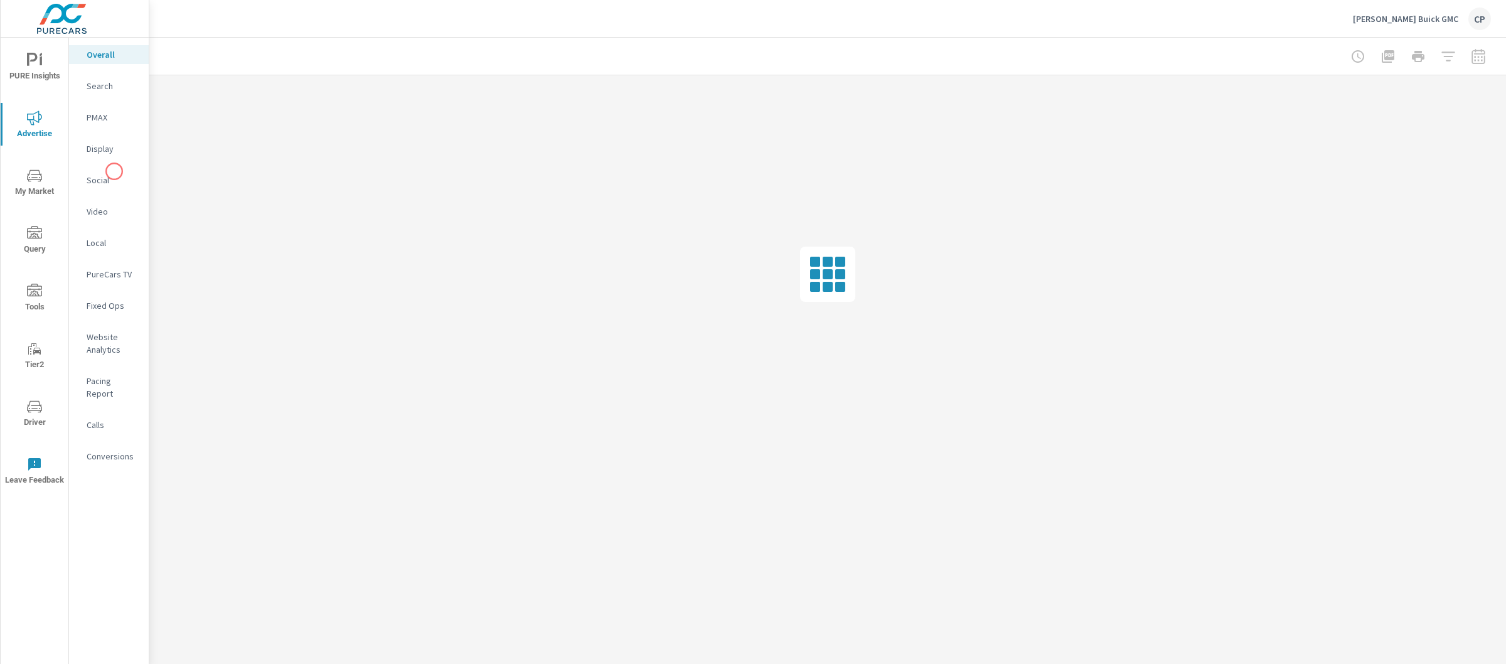
click at [114, 172] on div "Social" at bounding box center [109, 180] width 80 height 19
click at [106, 143] on p "Display" at bounding box center [113, 148] width 52 height 13
click at [102, 176] on p "Social" at bounding box center [113, 180] width 52 height 13
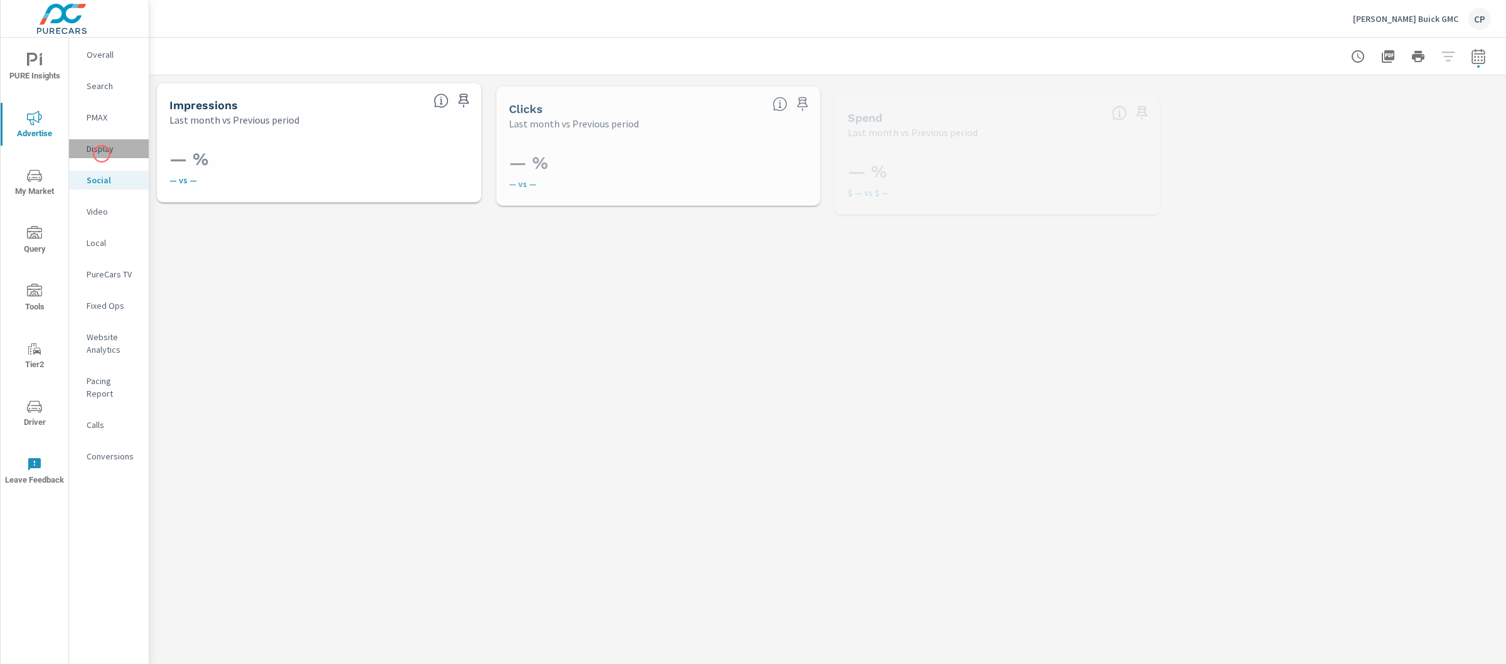
click at [102, 154] on p "Display" at bounding box center [113, 148] width 52 height 13
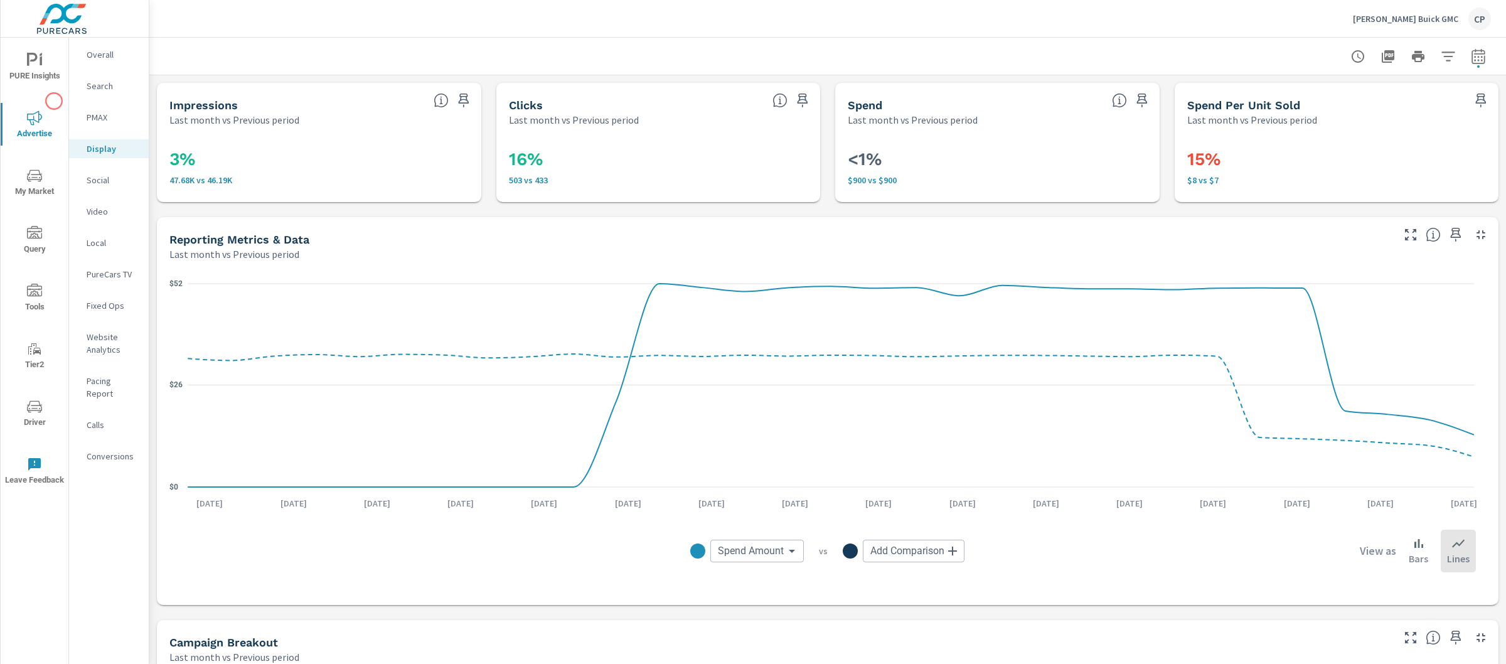
click at [38, 74] on span "PURE Insights" at bounding box center [34, 68] width 60 height 31
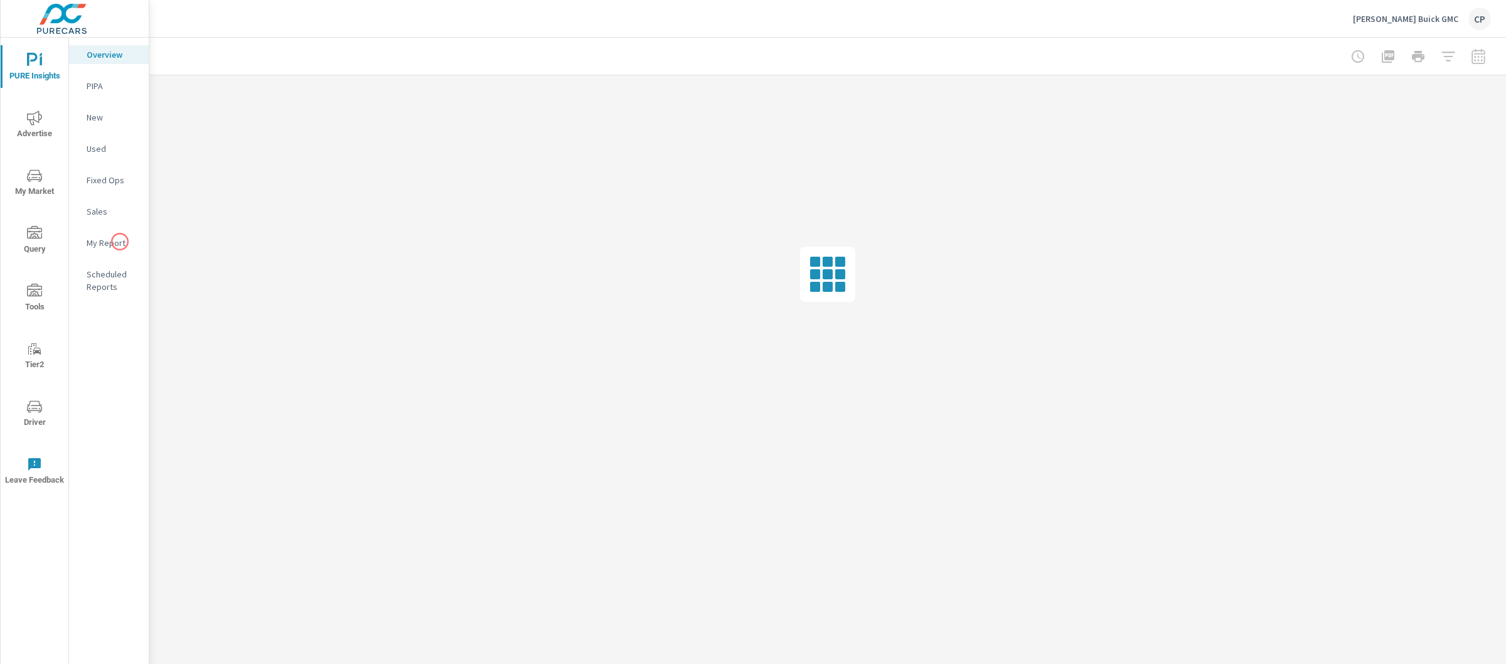
click at [119, 243] on p "My Report" at bounding box center [113, 243] width 52 height 13
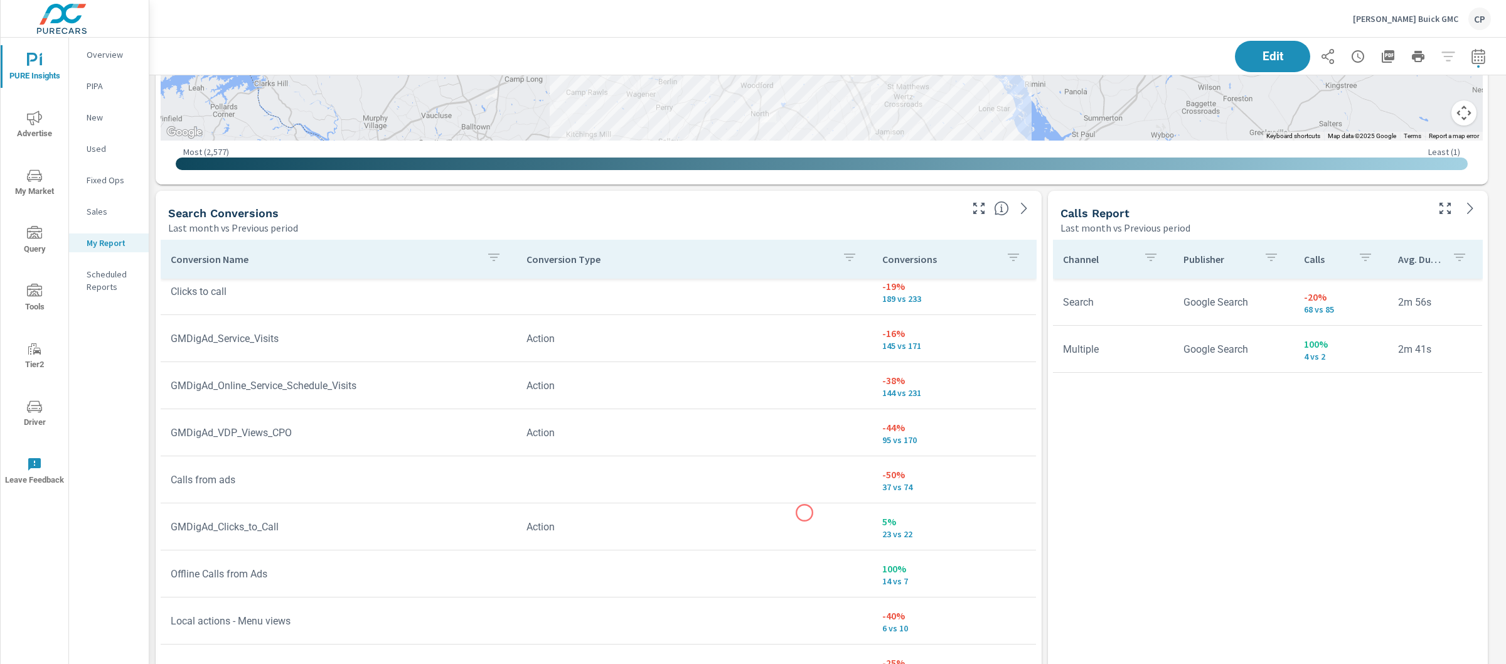
scroll to position [2214, 0]
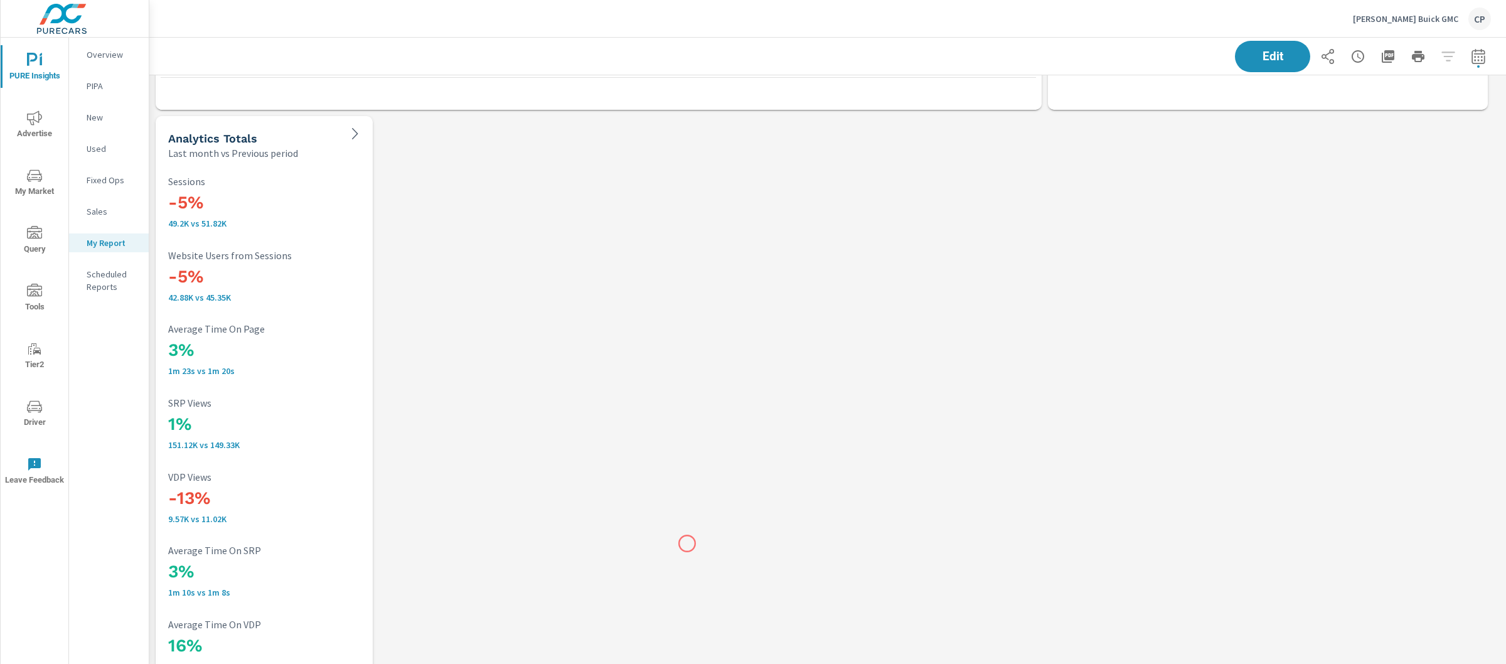
scroll to position [2881, 0]
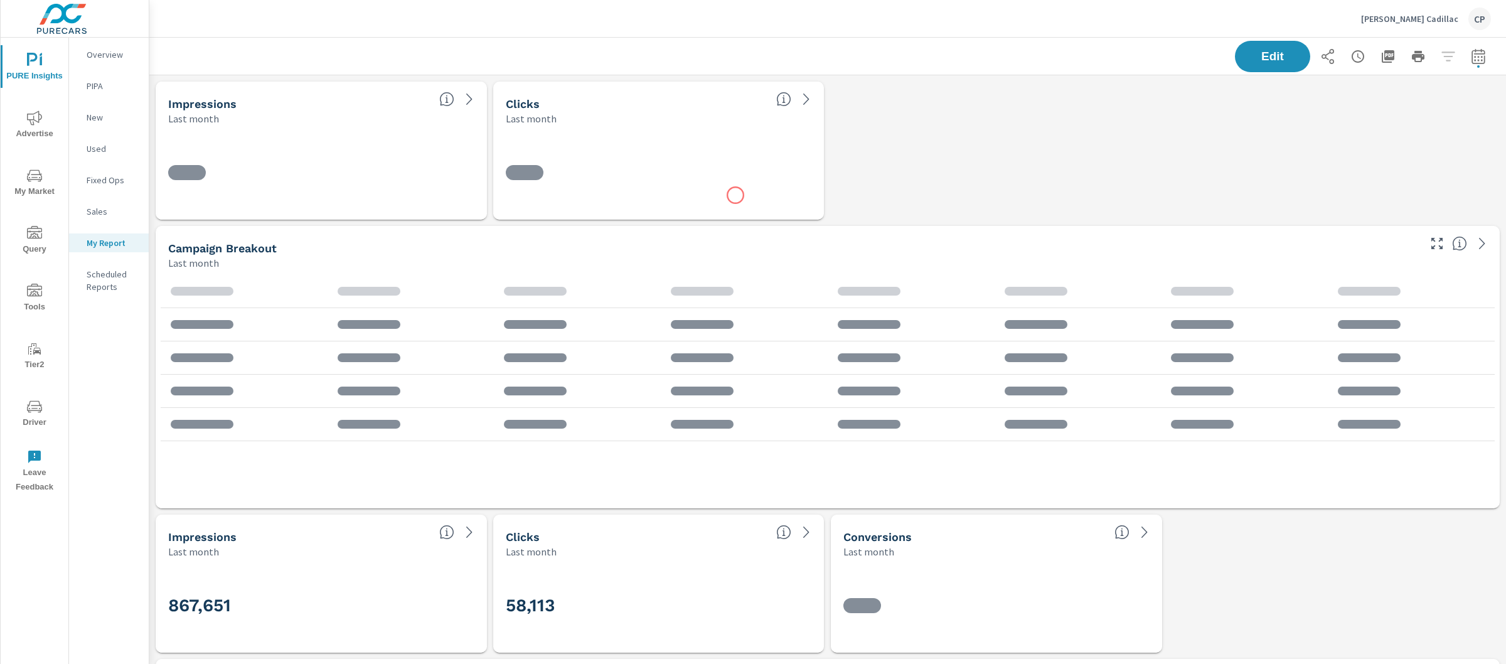
scroll to position [3639, 1369]
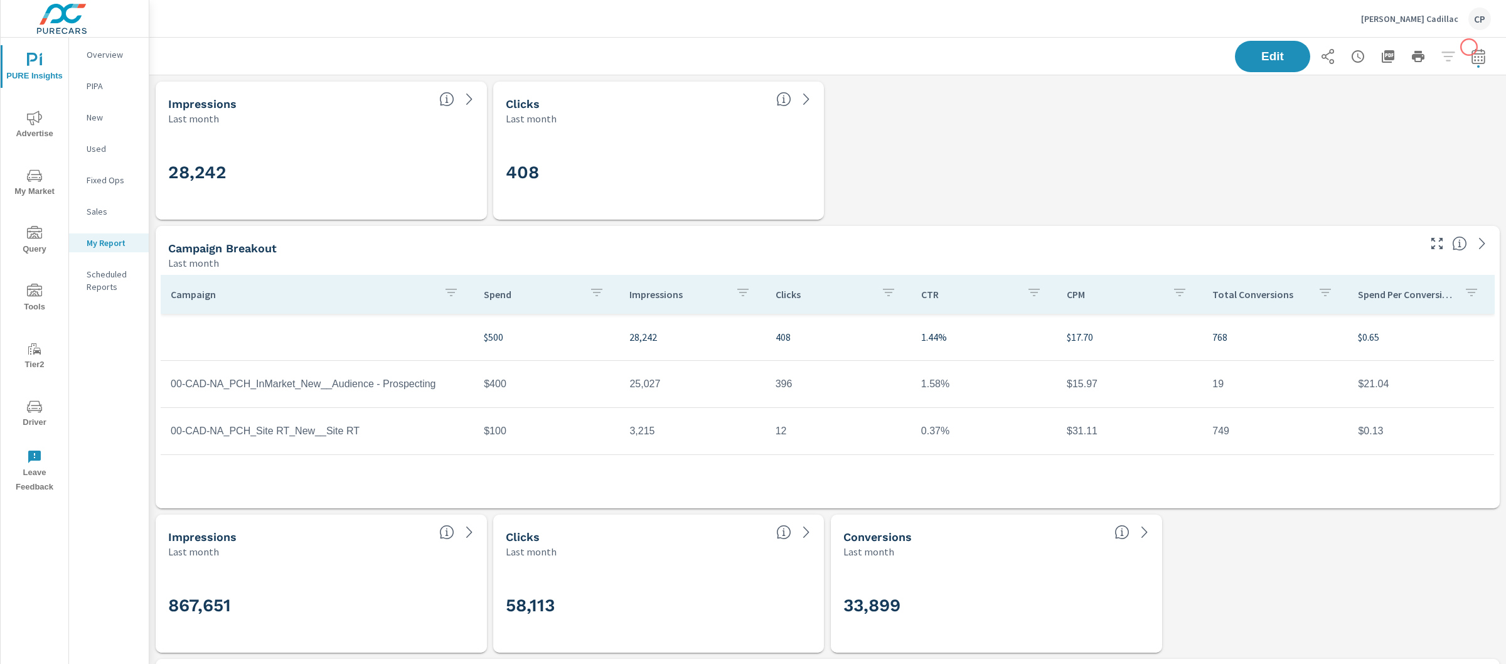
click at [1468, 47] on button "button" at bounding box center [1478, 56] width 25 height 25
select select "Last month"
click at [1373, 142] on p "+ Add comparison" at bounding box center [1378, 141] width 161 height 15
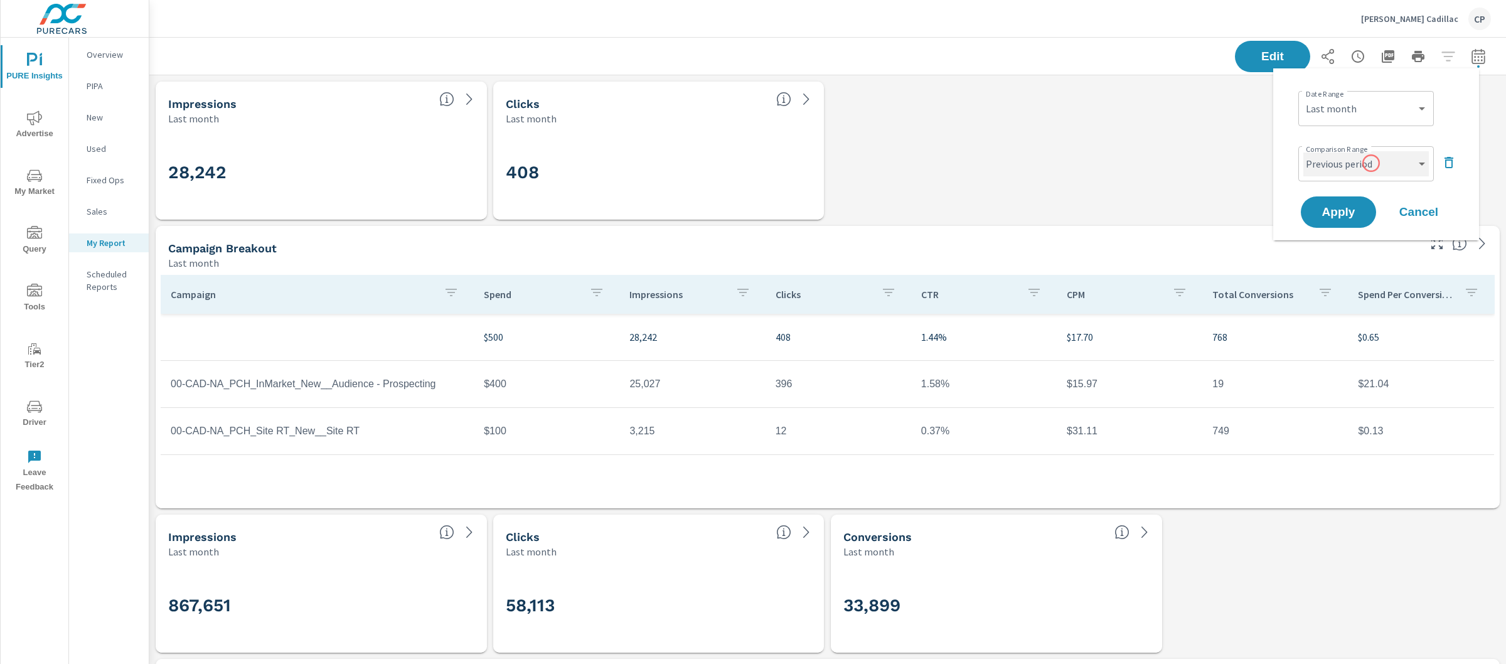
click at [1370, 165] on select "Custom Previous period Previous month Previous year" at bounding box center [1366, 163] width 126 height 25
click at [1303, 151] on select "Custom Previous period Previous month Previous year" at bounding box center [1366, 163] width 126 height 25
select select "Previous month"
click at [1330, 225] on button "Apply" at bounding box center [1339, 212] width 78 height 33
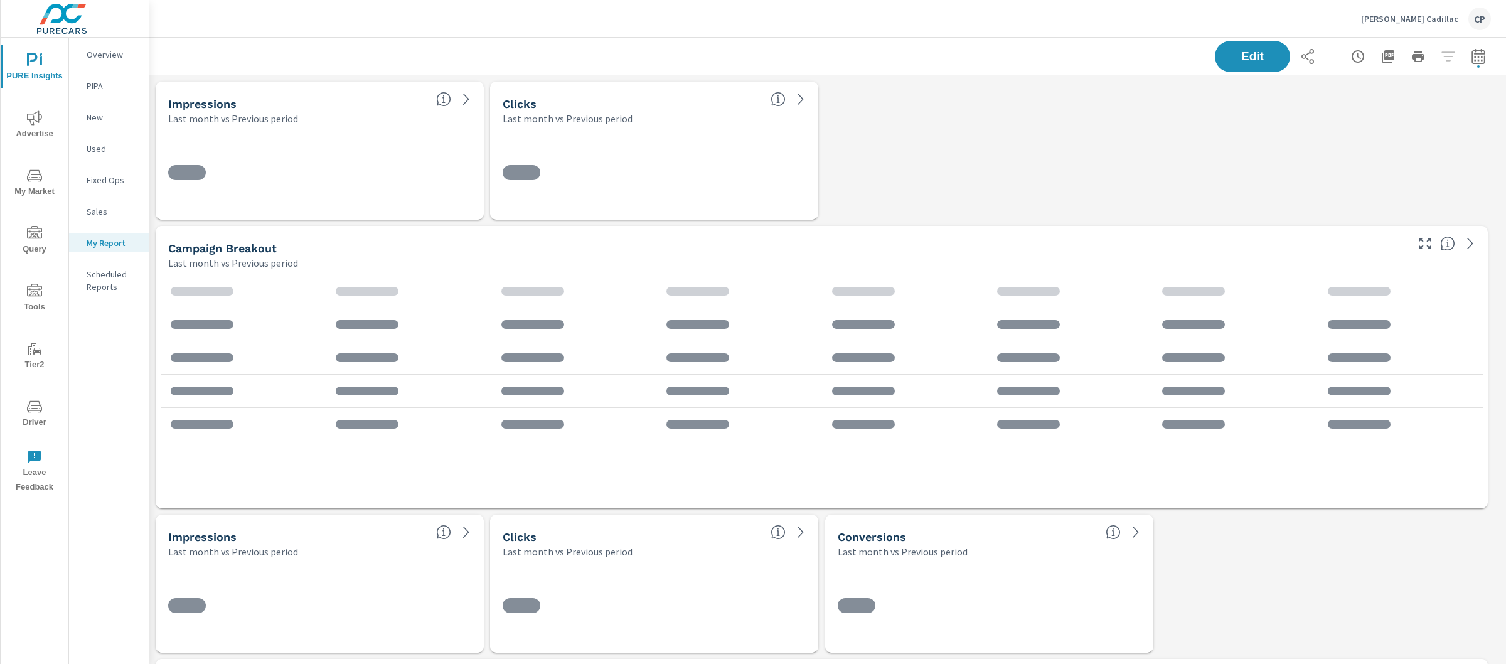
scroll to position [3639, 1369]
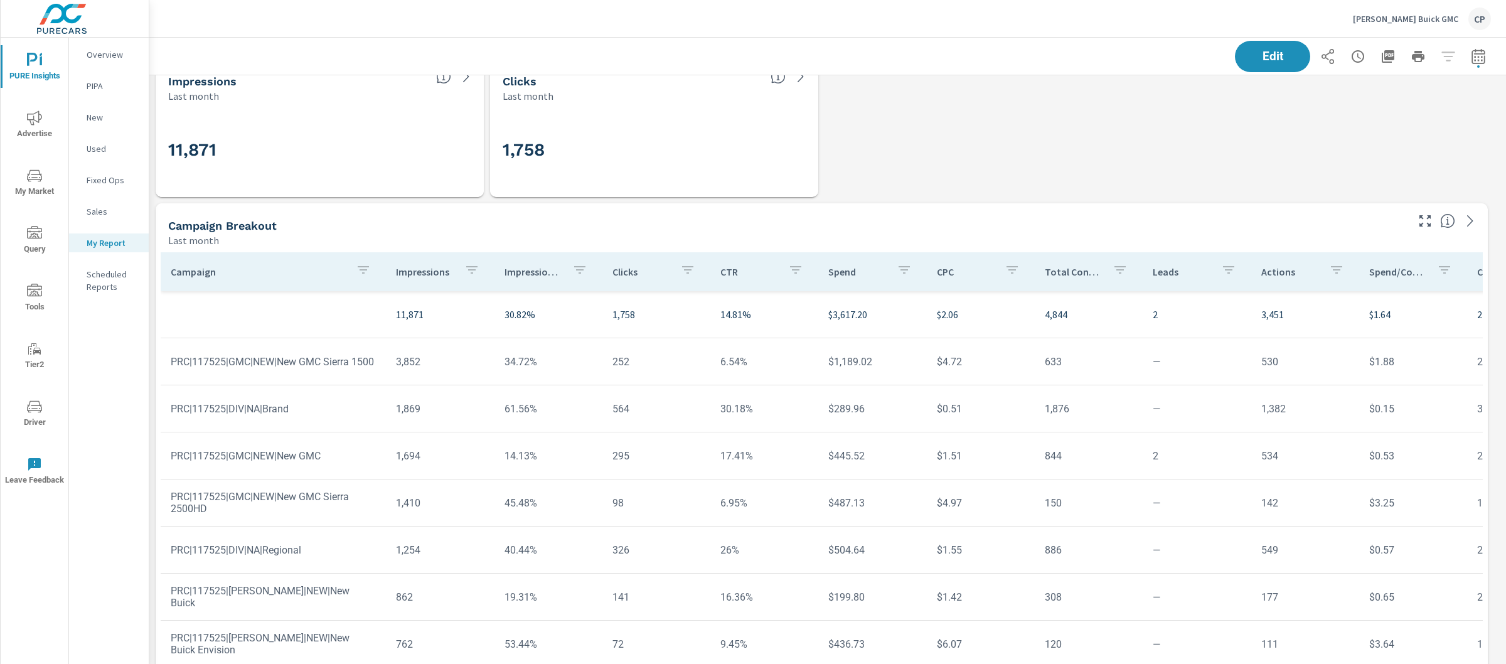
scroll to position [916, 0]
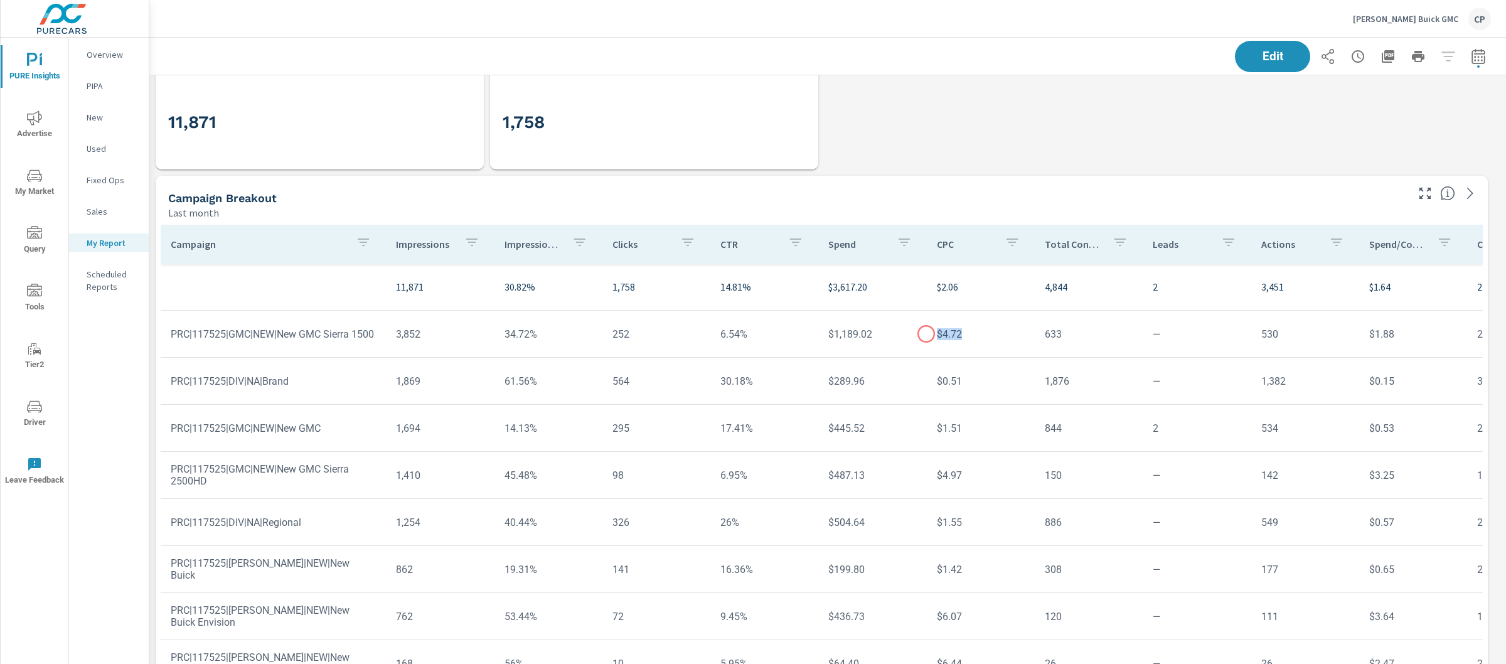
drag, startPoint x: 955, startPoint y: 334, endPoint x: 926, endPoint y: 334, distance: 28.9
click at [927, 334] on td "$4.72" at bounding box center [981, 334] width 108 height 32
drag, startPoint x: 929, startPoint y: 471, endPoint x: 946, endPoint y: 471, distance: 17.6
click at [947, 471] on td "$4.97" at bounding box center [981, 475] width 108 height 32
drag, startPoint x: 955, startPoint y: 473, endPoint x: 928, endPoint y: 474, distance: 27.6
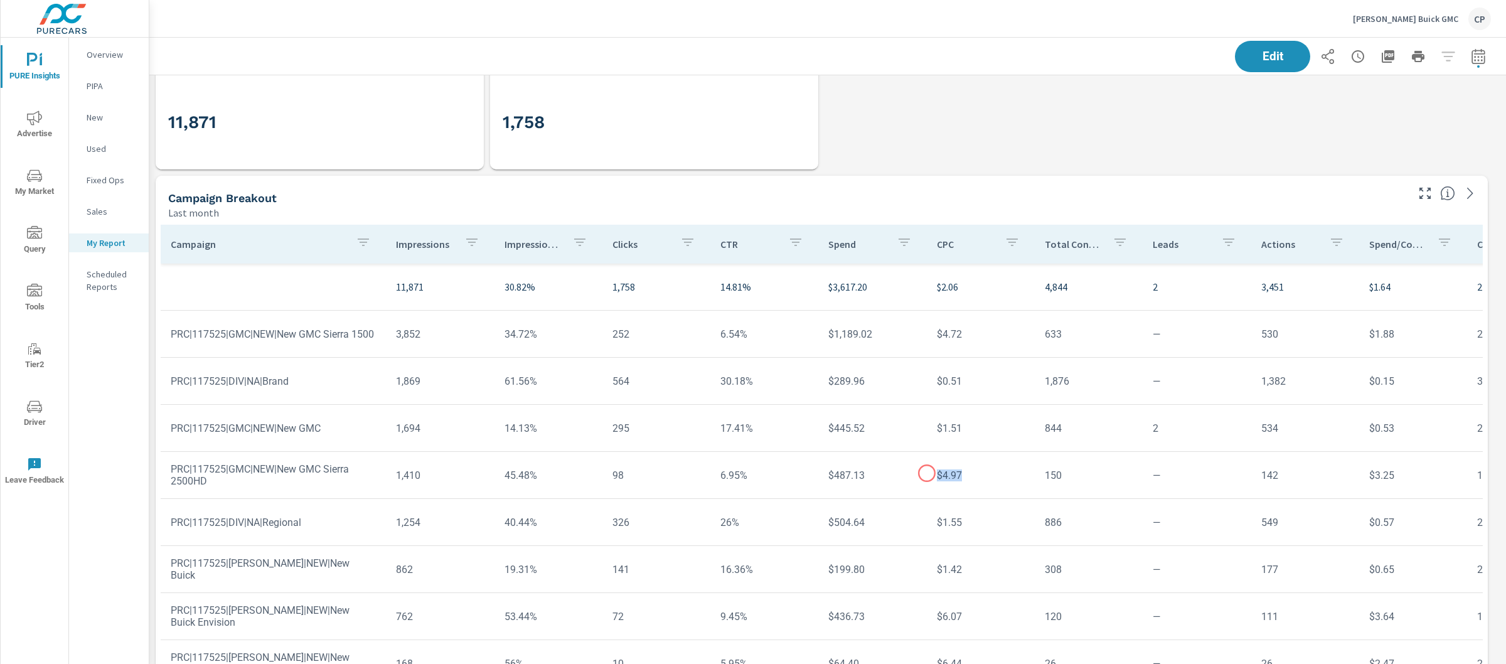
click at [928, 474] on td "$4.97" at bounding box center [981, 475] width 108 height 32
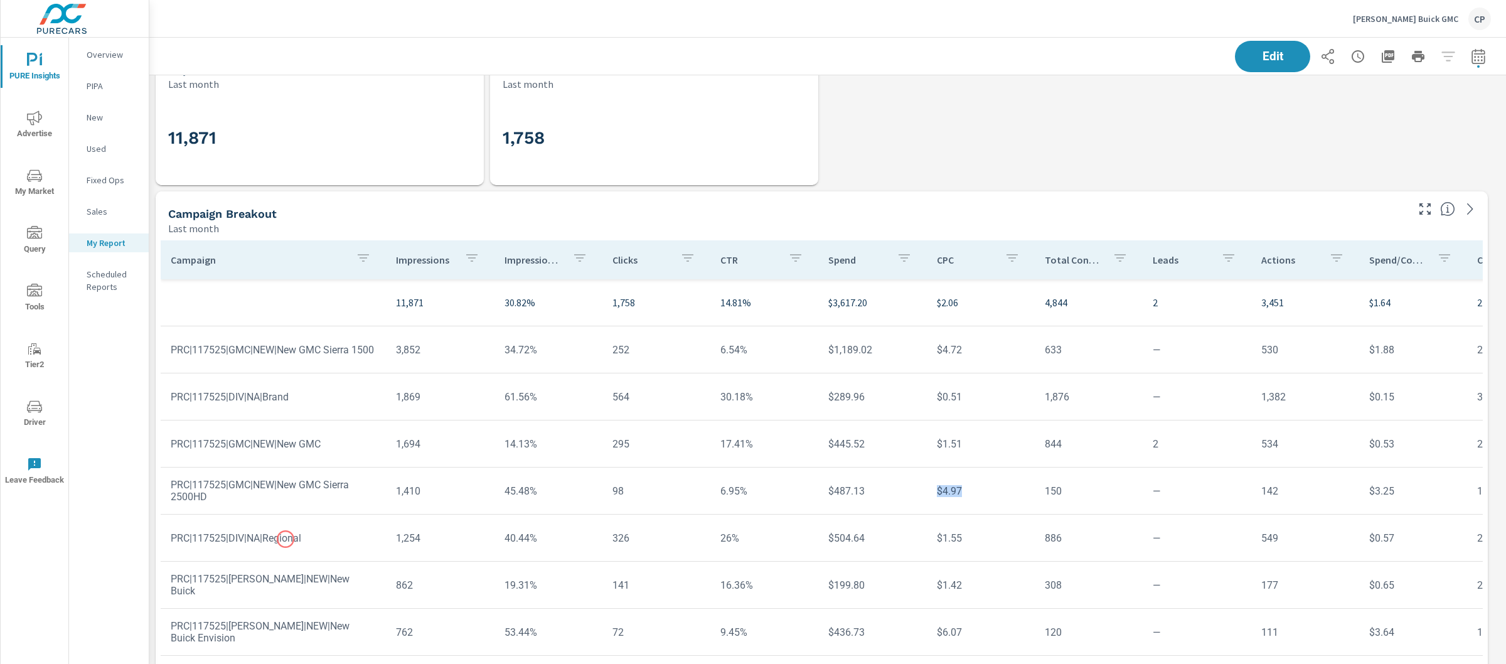
scroll to position [898, 0]
click at [286, 539] on td "PRC|117525|DIV|NA|Regional" at bounding box center [273, 541] width 225 height 32
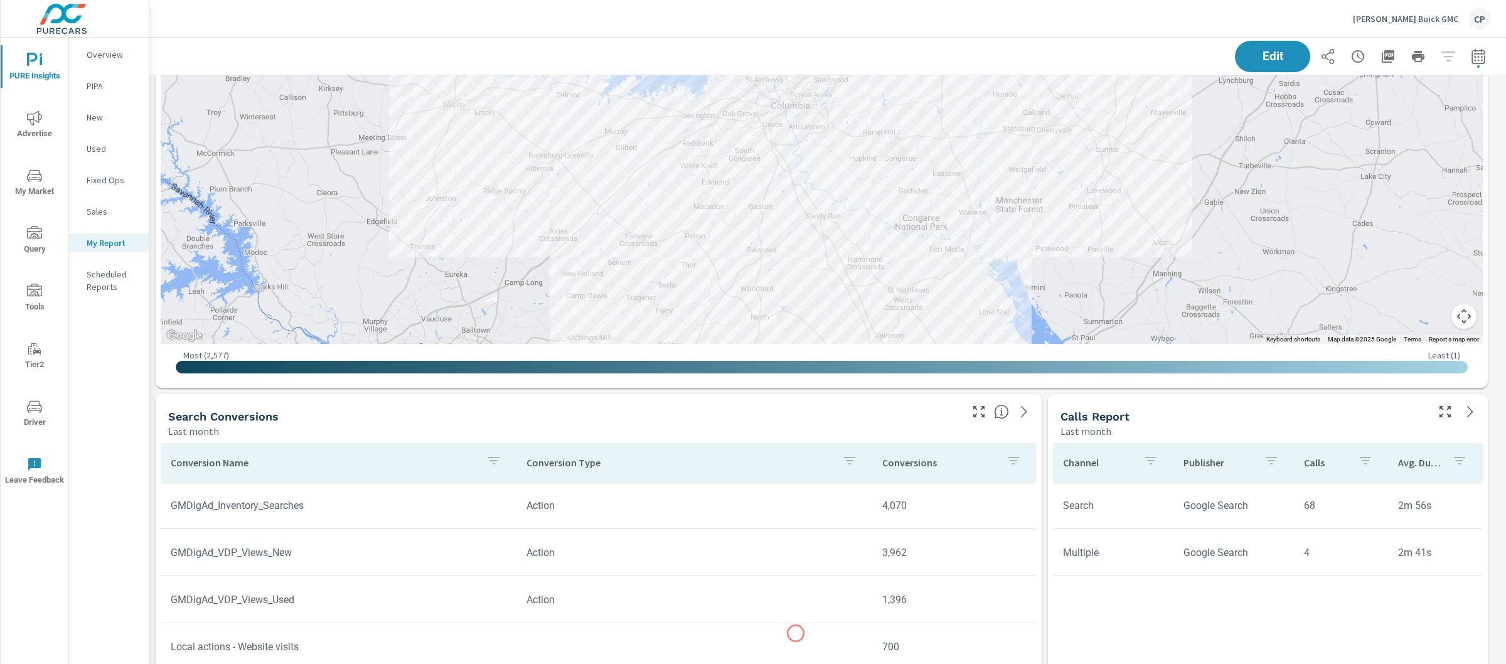
scroll to position [2021, 0]
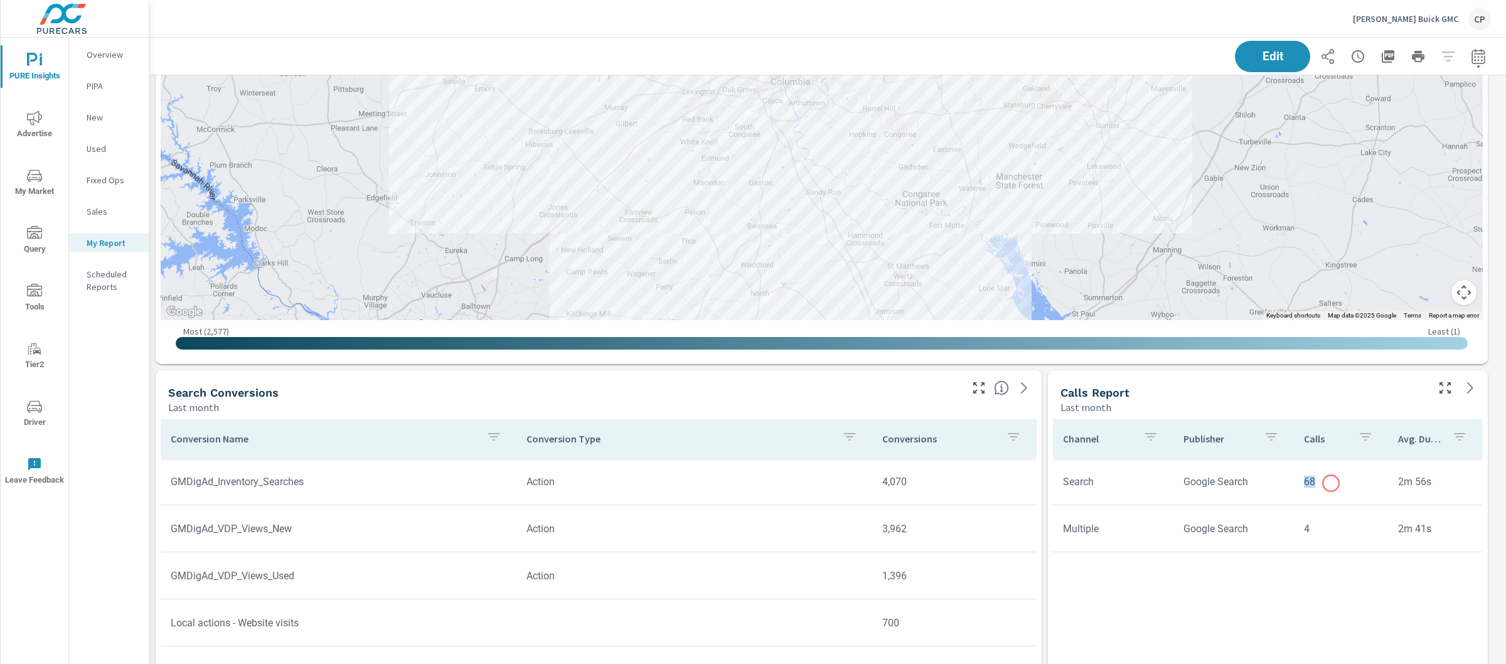
drag, startPoint x: 1299, startPoint y: 483, endPoint x: 1333, endPoint y: 483, distance: 33.9
click at [1333, 483] on td "68" at bounding box center [1341, 482] width 94 height 32
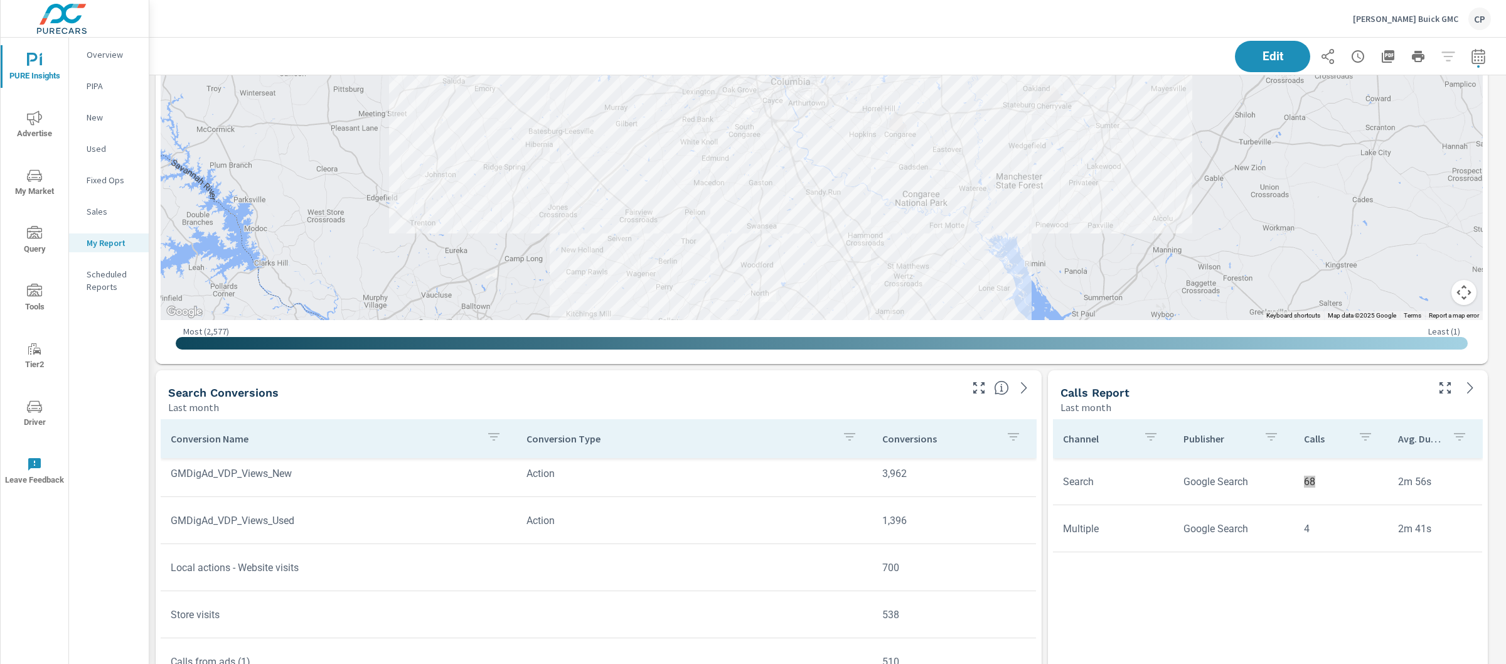
scroll to position [40, 0]
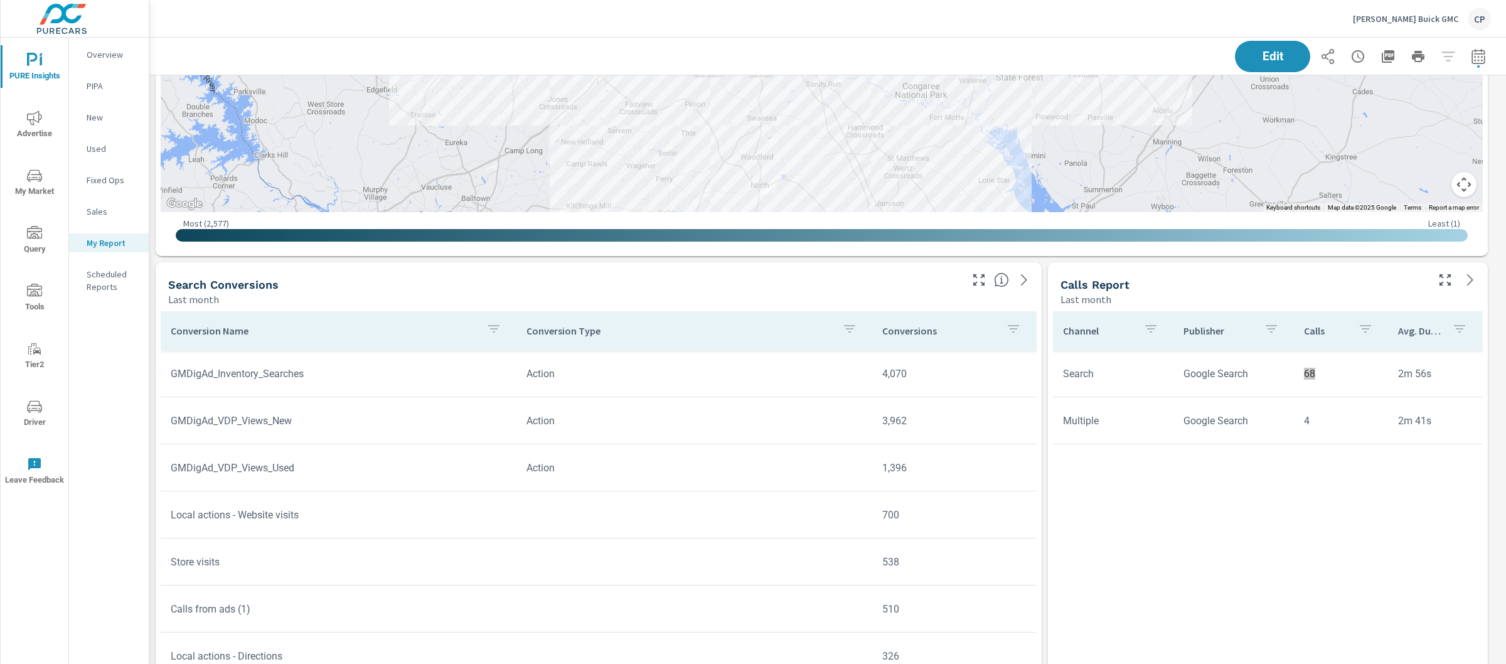
scroll to position [2270, 0]
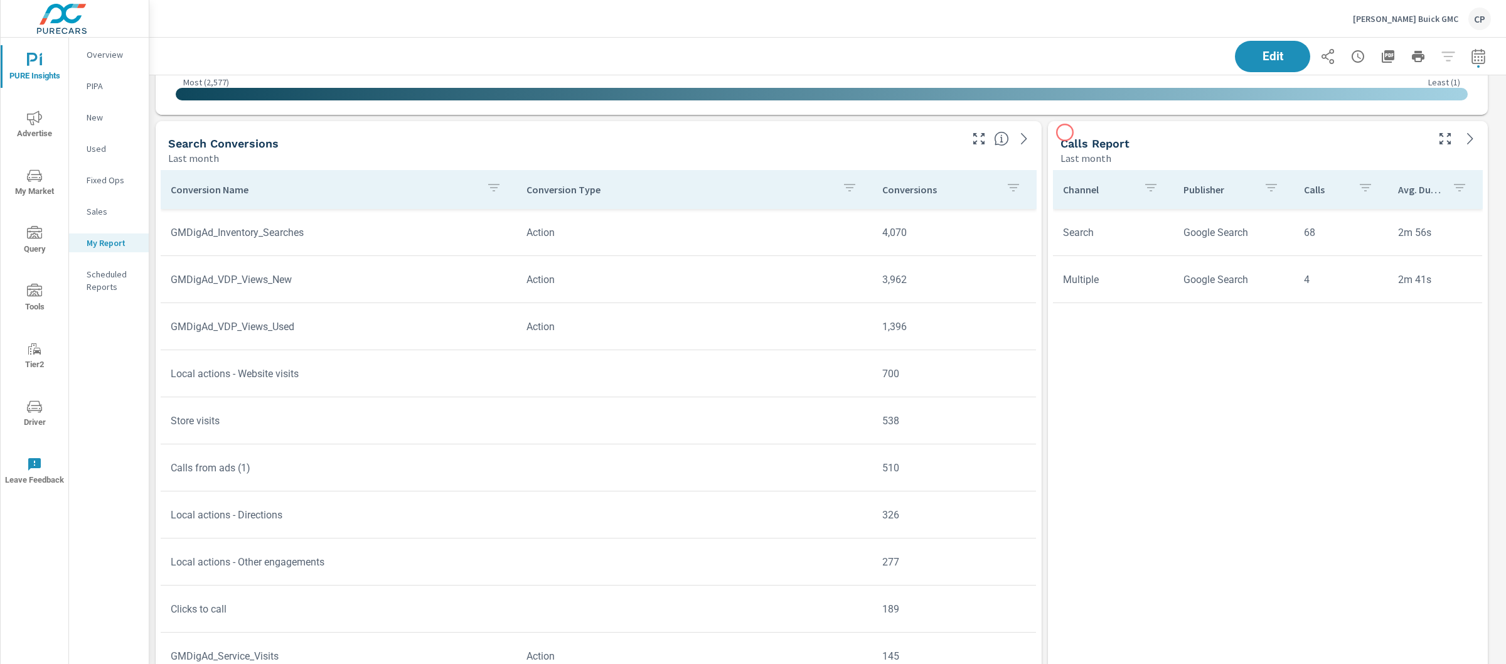
click at [1062, 134] on div "Calls Report Last month" at bounding box center [1239, 143] width 382 height 45
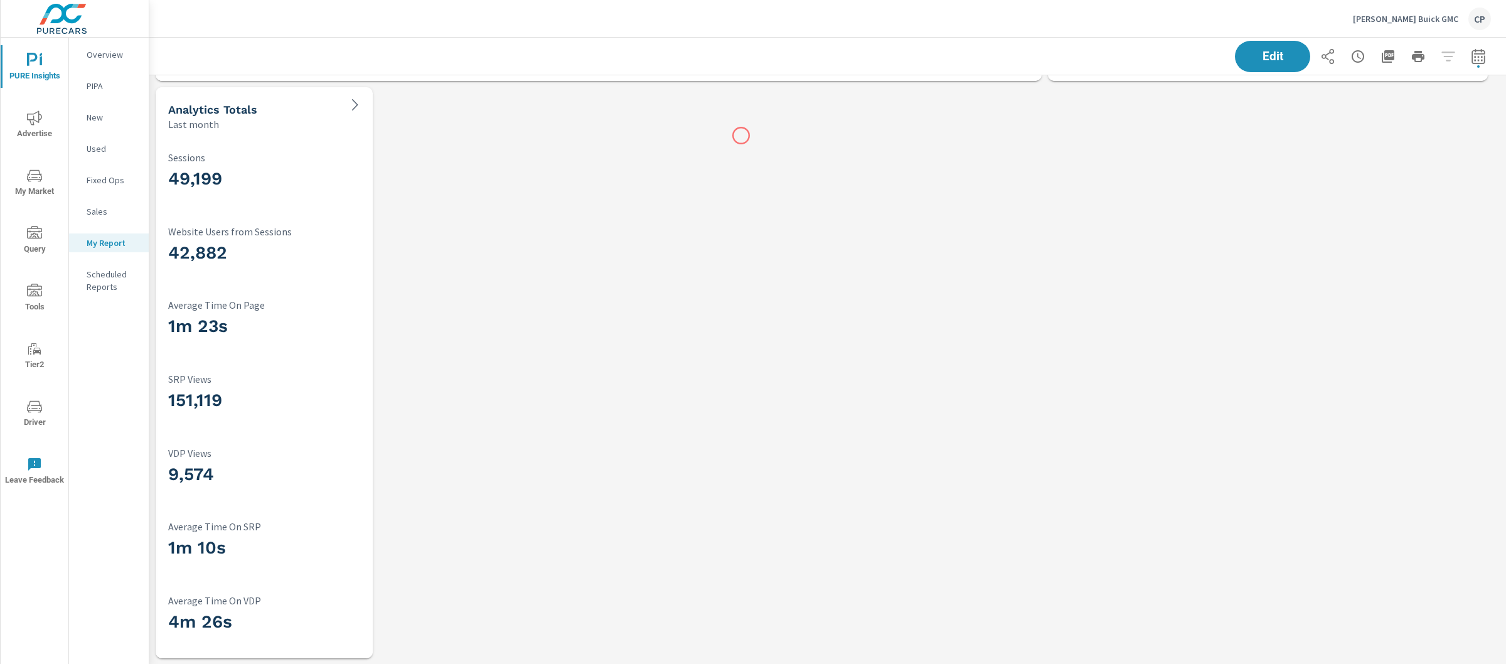
scroll to position [2000, 0]
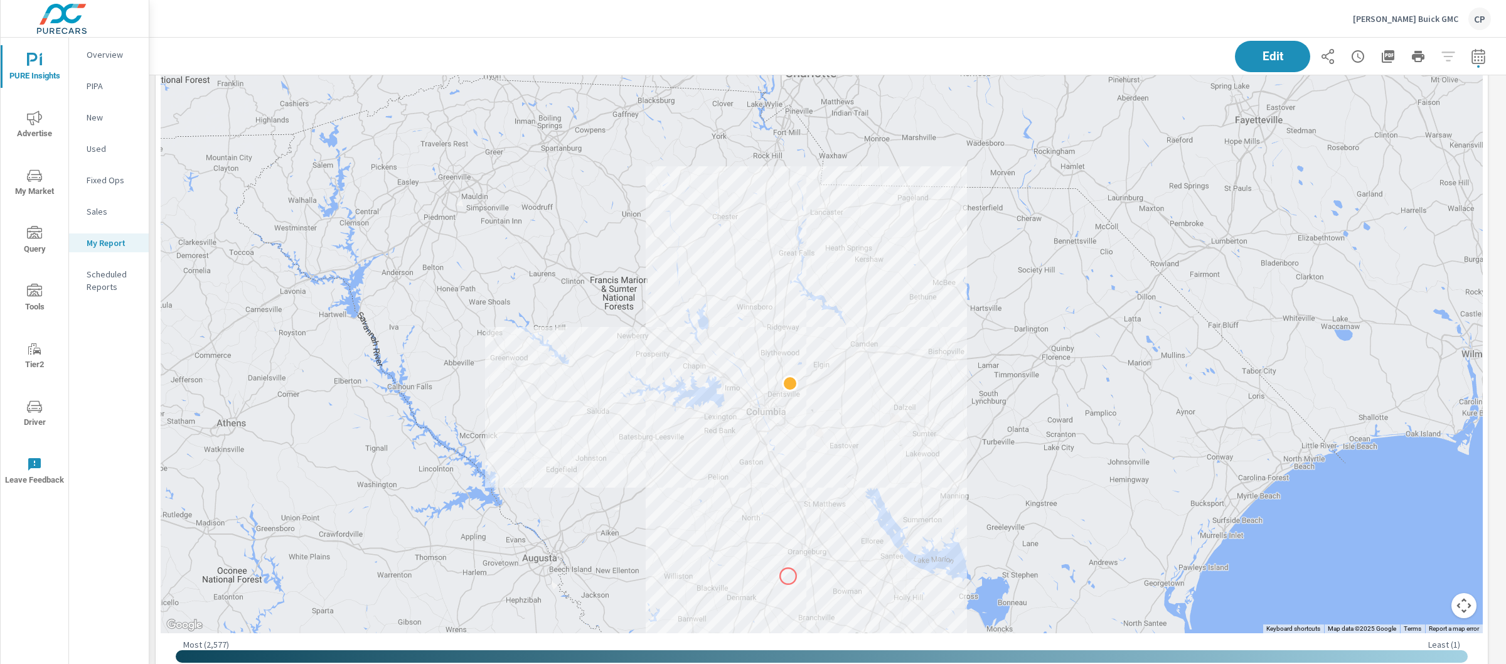
scroll to position [1706, 0]
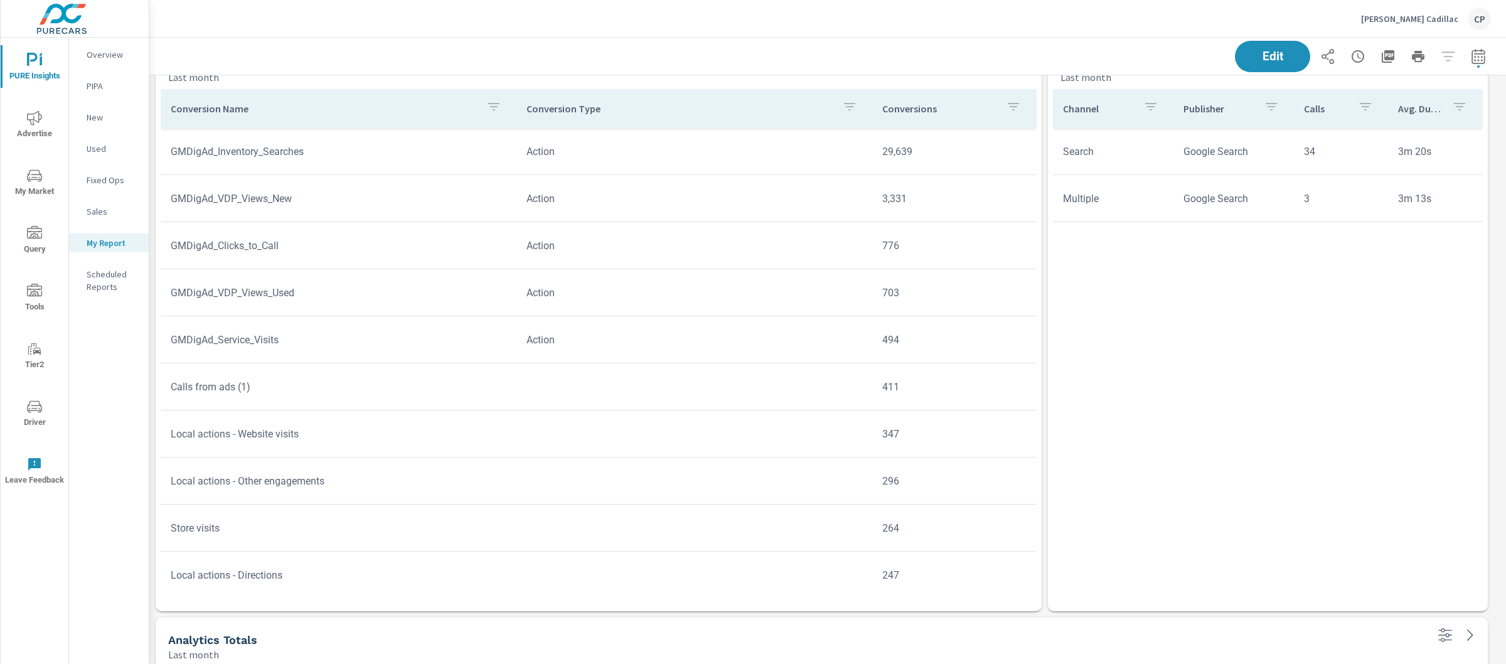
scroll to position [2500, 0]
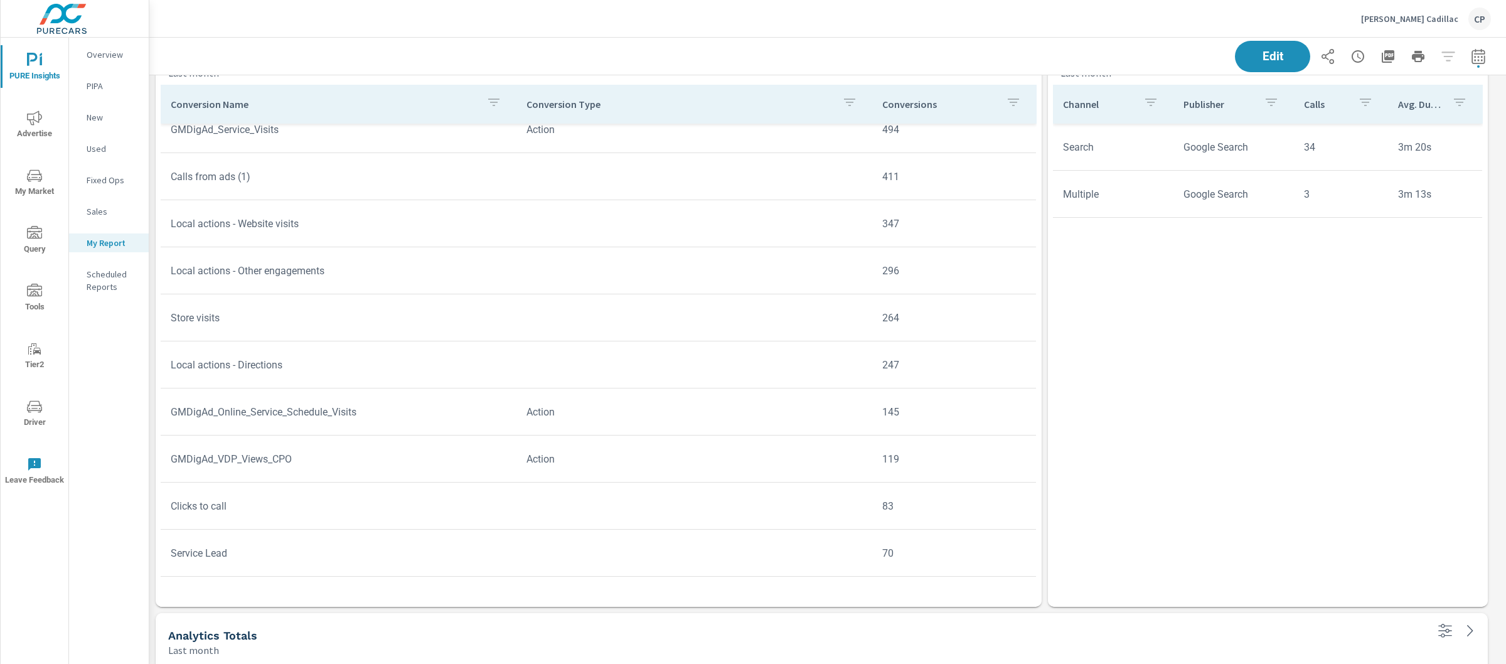
scroll to position [239, 0]
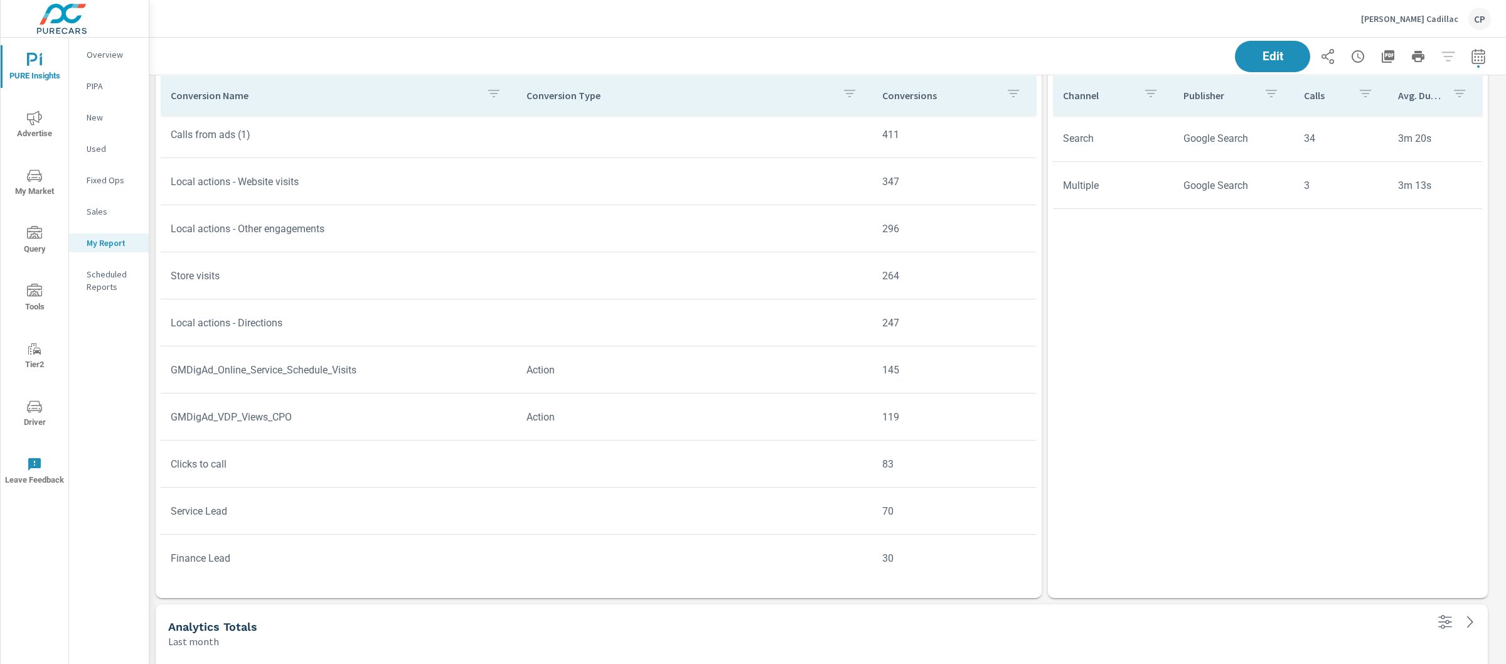
scroll to position [267, 0]
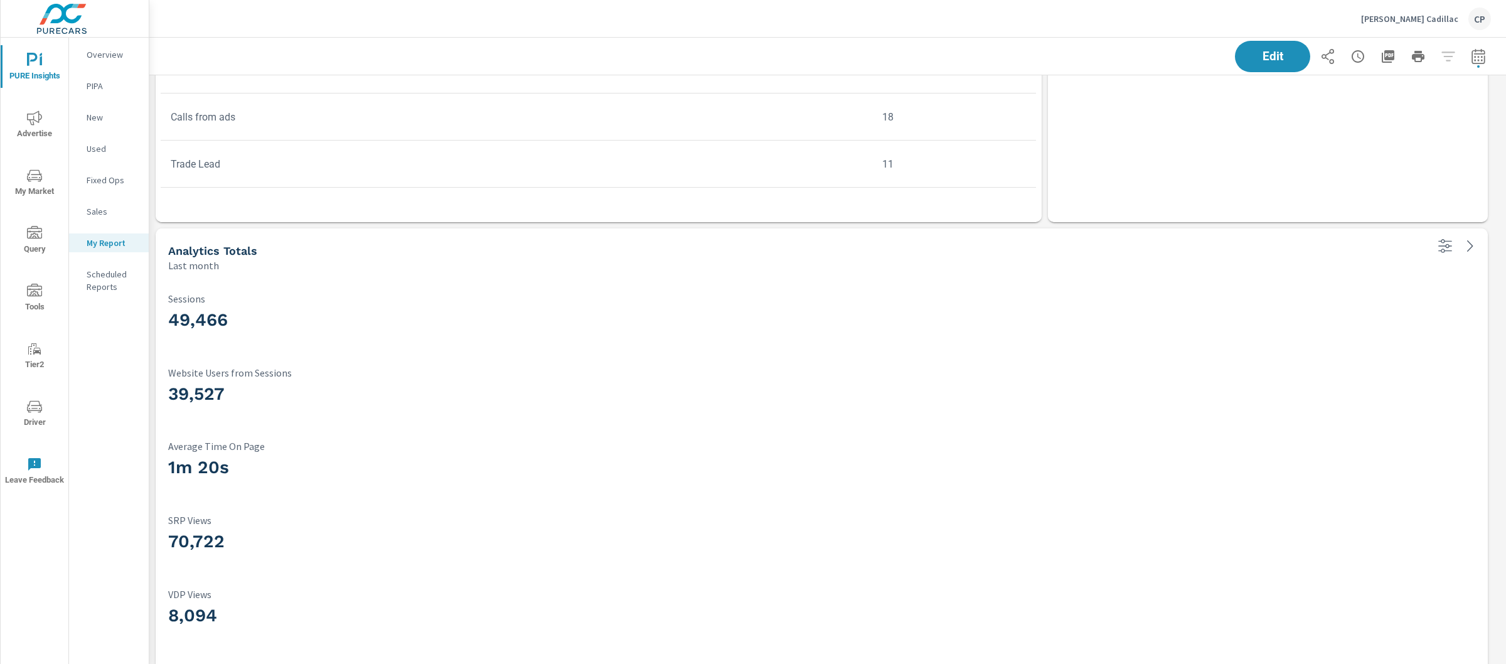
scroll to position [3026, 0]
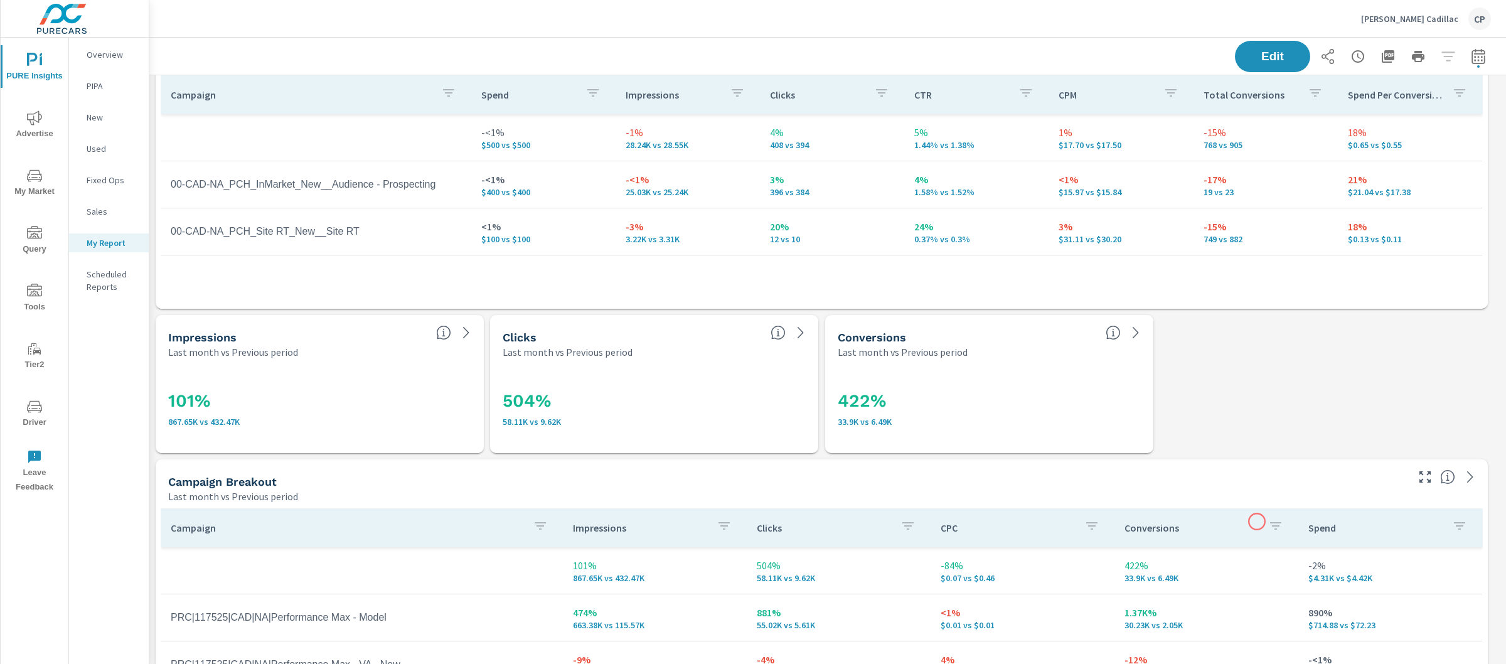
scroll to position [240, 0]
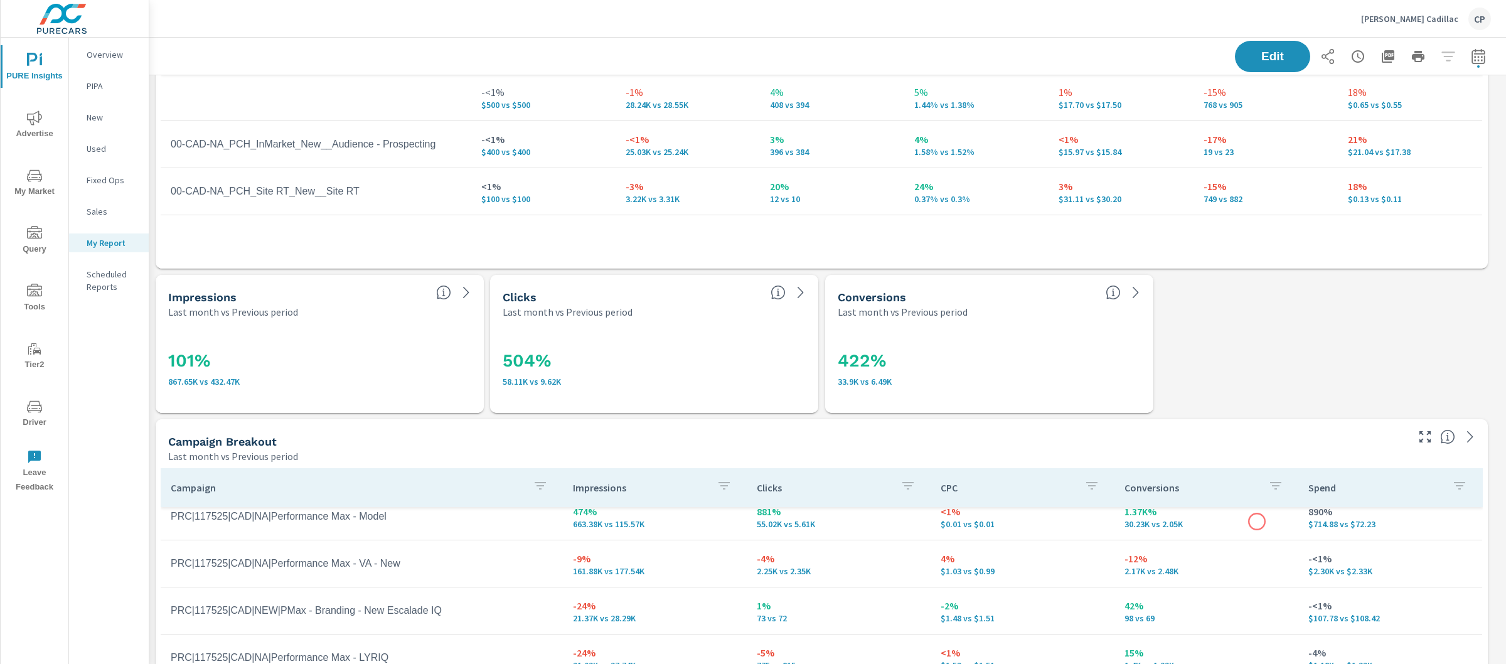
scroll to position [3639, 1369]
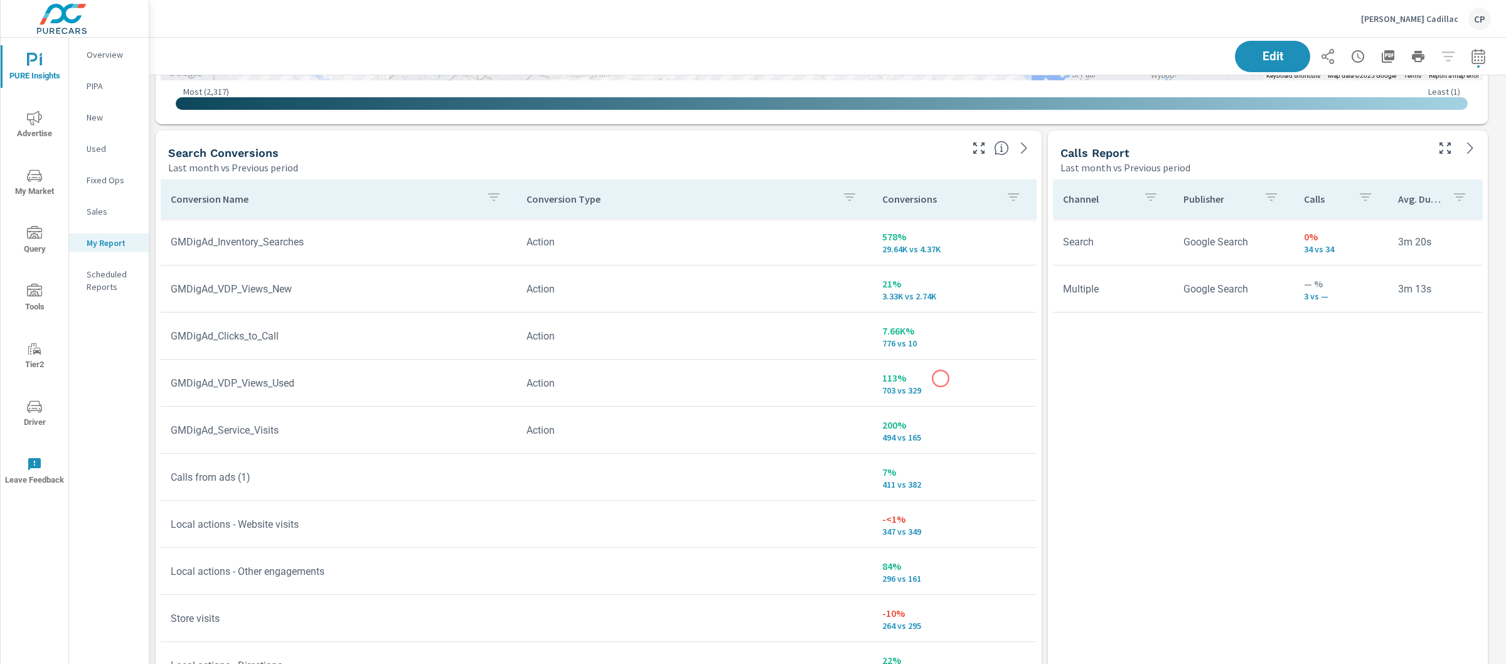
scroll to position [2, 0]
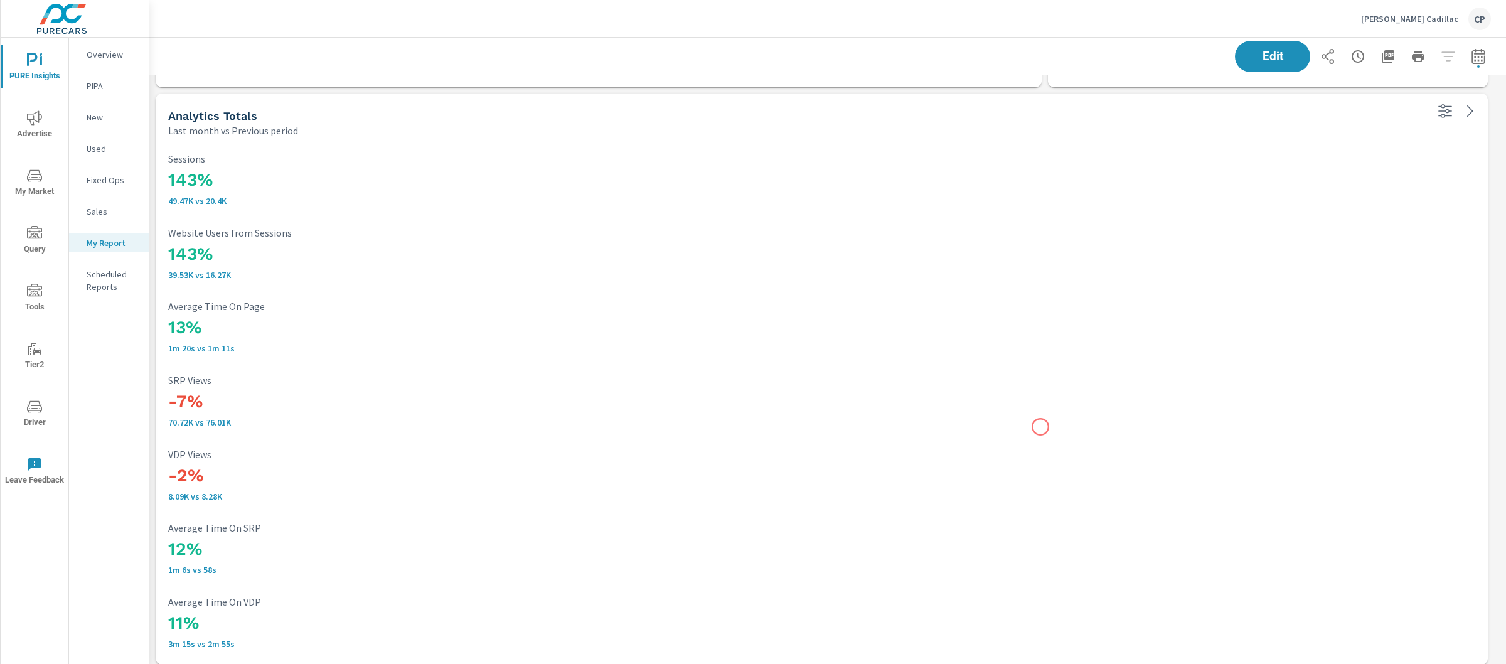
scroll to position [3026, 0]
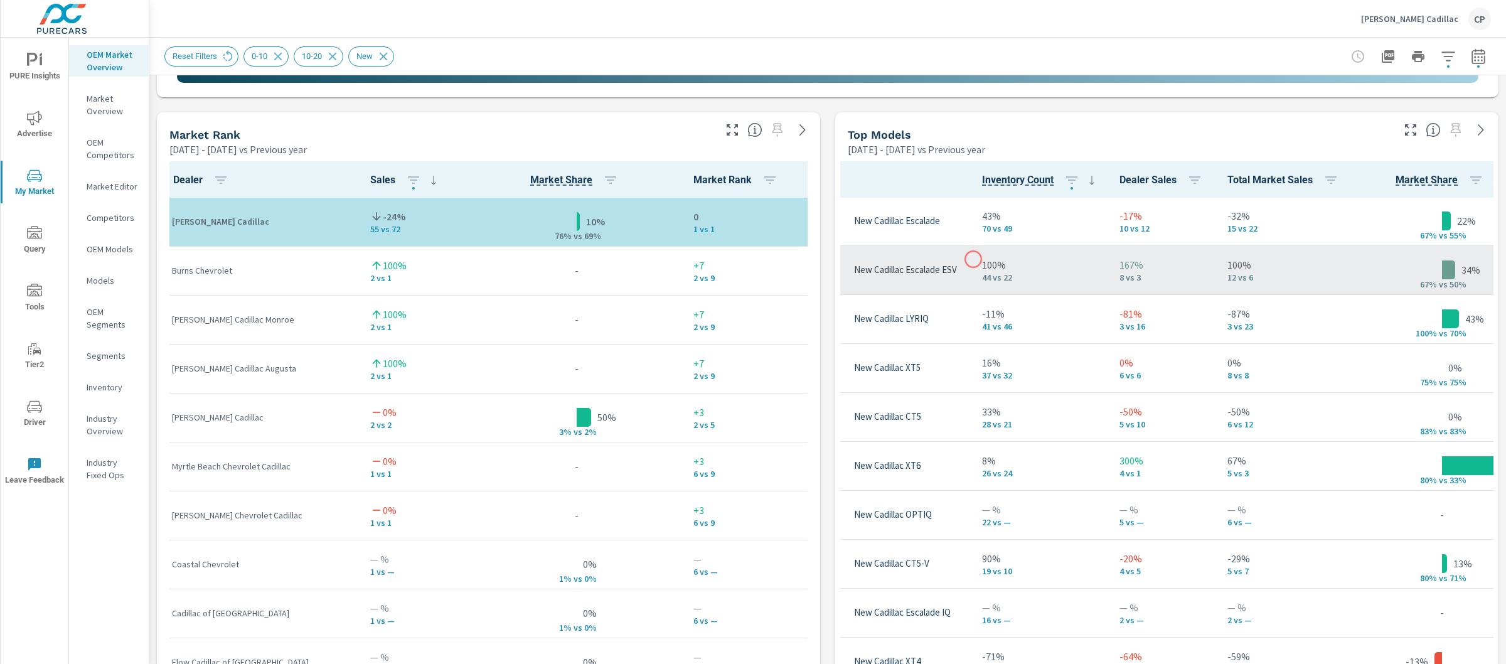
scroll to position [1, 67]
